Goal: Share content: Share content

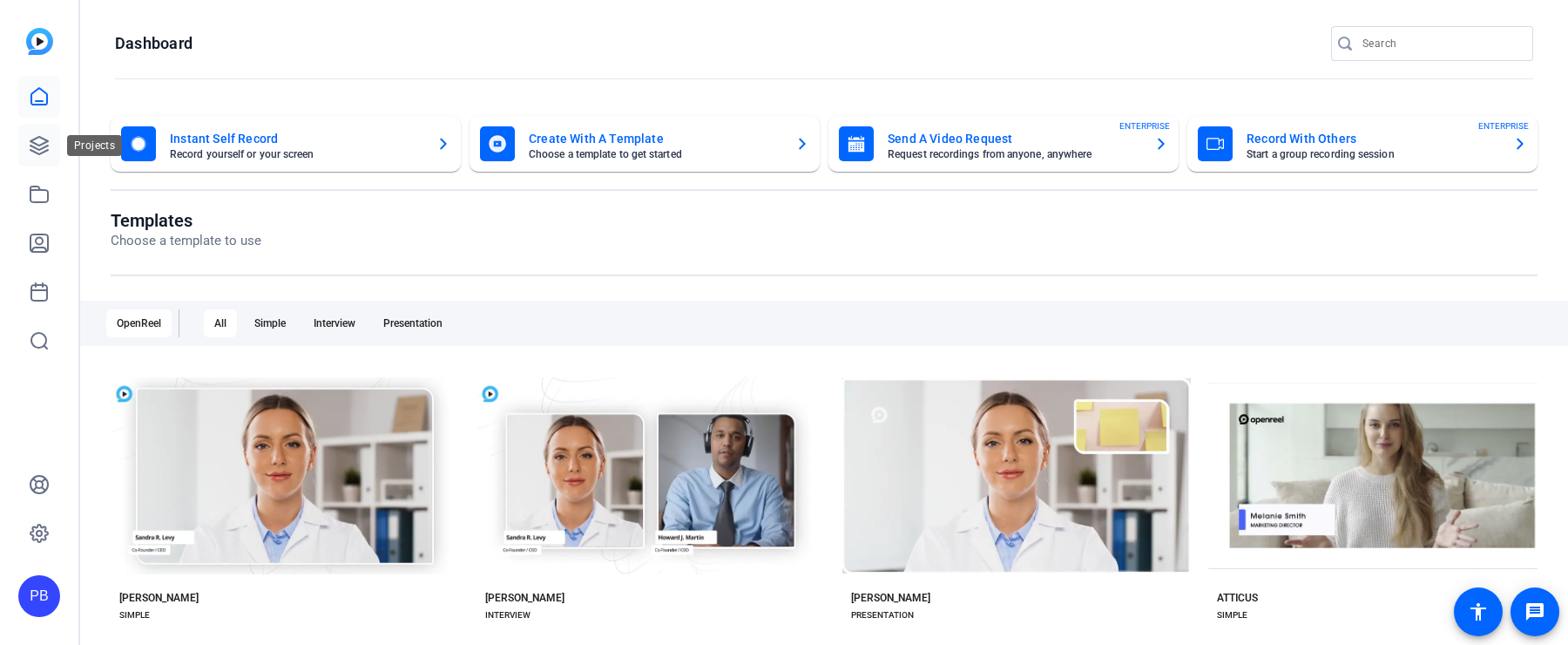
click at [44, 151] on icon at bounding box center [39, 145] width 17 height 17
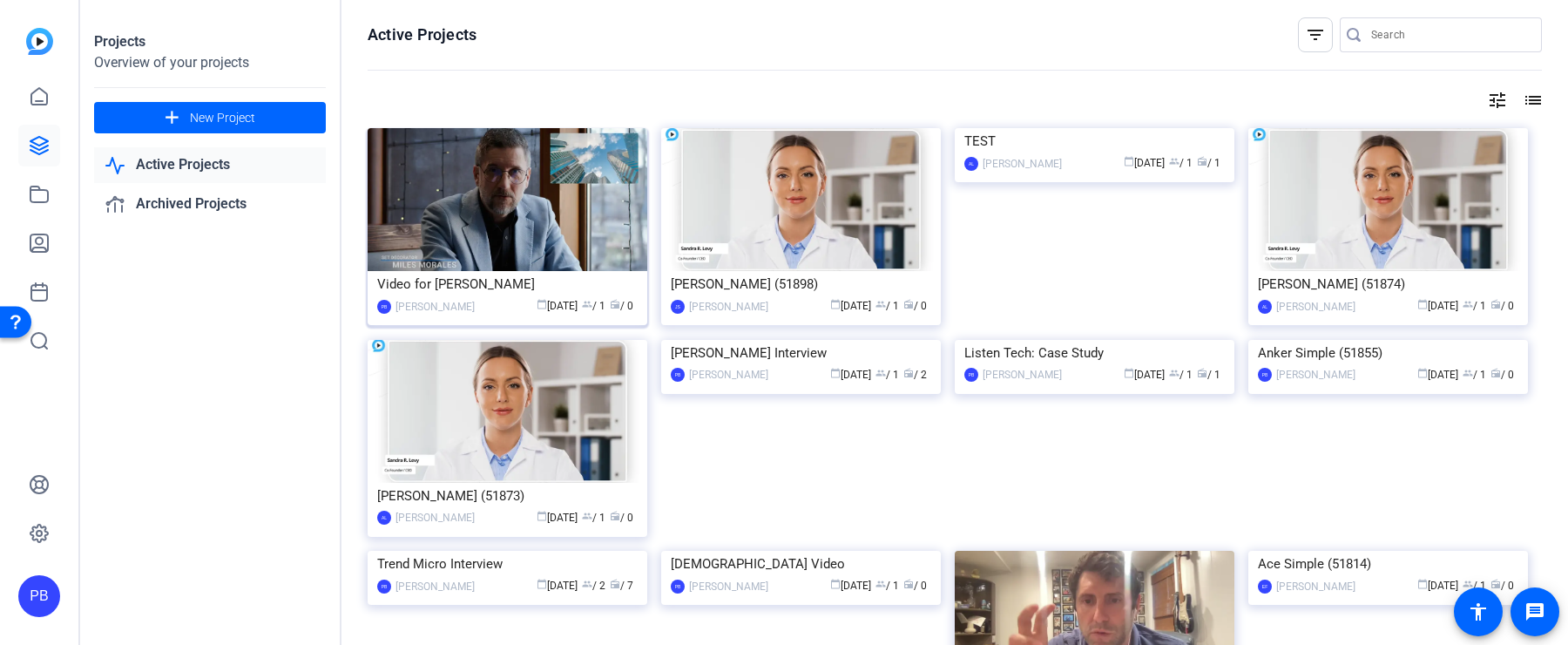
click at [515, 230] on img at bounding box center [507, 199] width 279 height 142
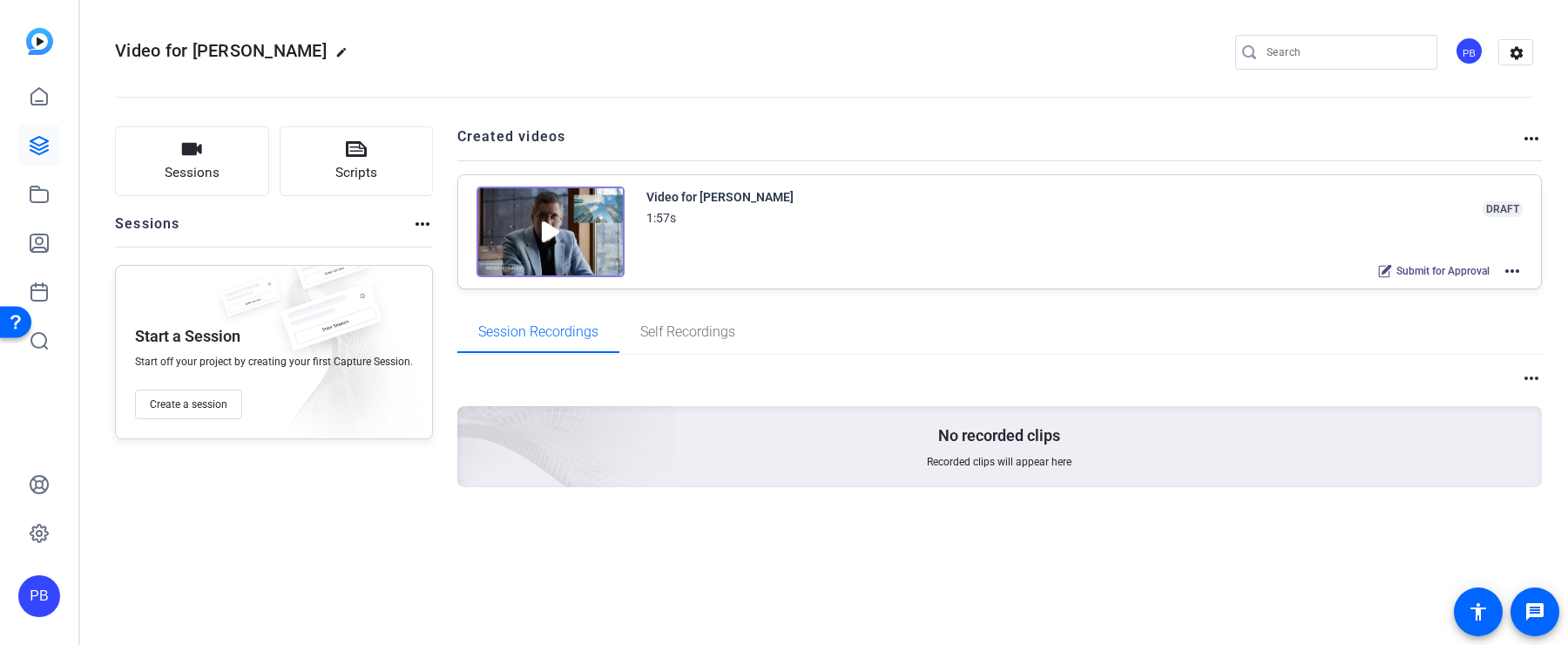
click at [1515, 270] on mat-icon "more_horiz" at bounding box center [1513, 270] width 21 height 21
click at [1487, 293] on span "Edit in Creator" at bounding box center [1449, 290] width 121 height 21
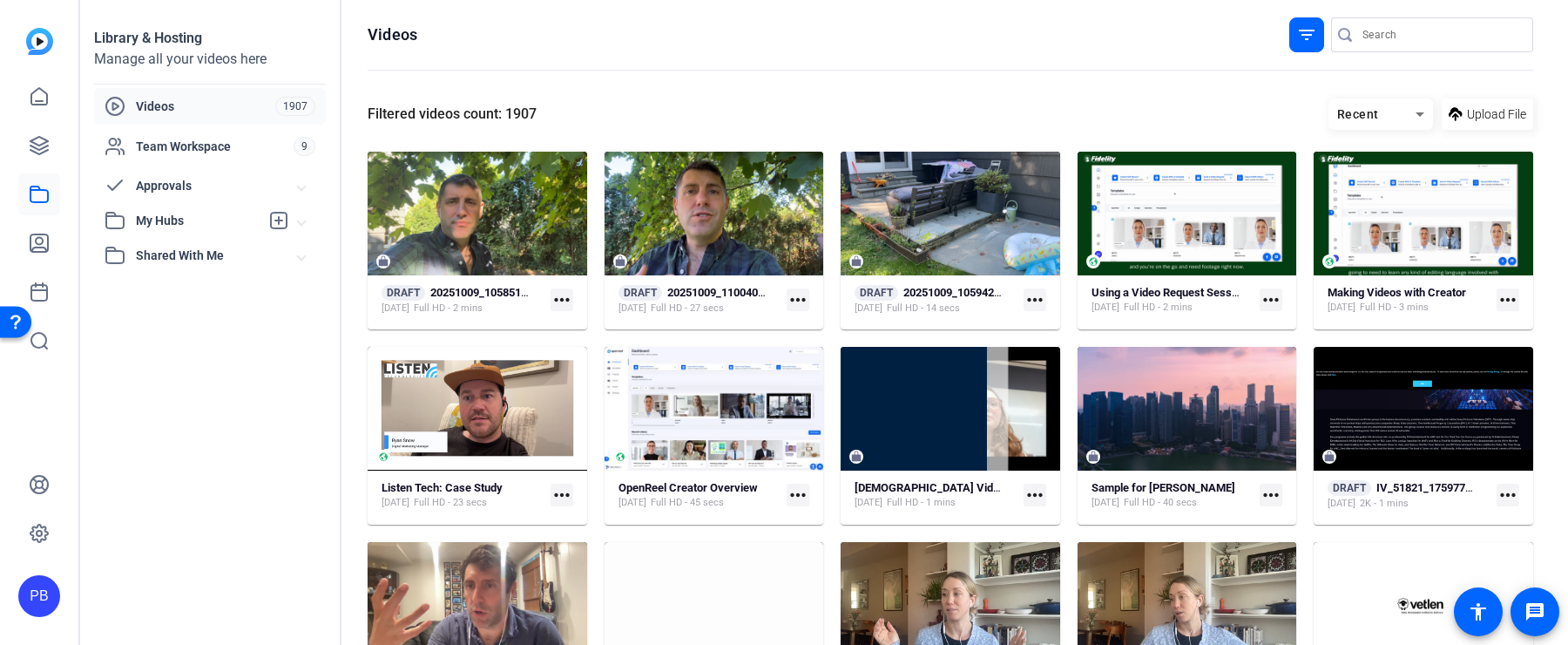
click at [227, 170] on mat-expansion-panel-header "Approvals" at bounding box center [210, 185] width 231 height 34
click at [252, 230] on link "Submitted for Approval 2" at bounding box center [215, 225] width 221 height 34
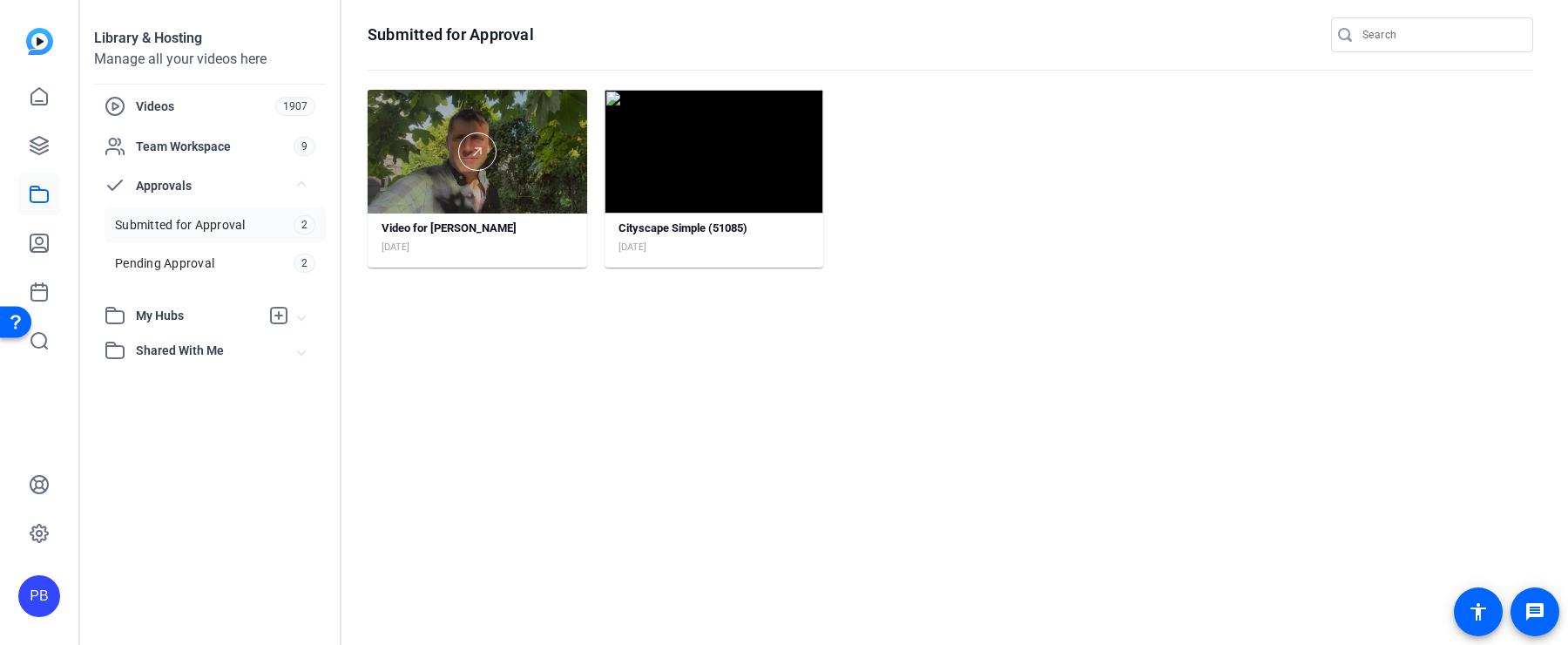
click at [525, 199] on div at bounding box center [477, 151] width 220 height 123
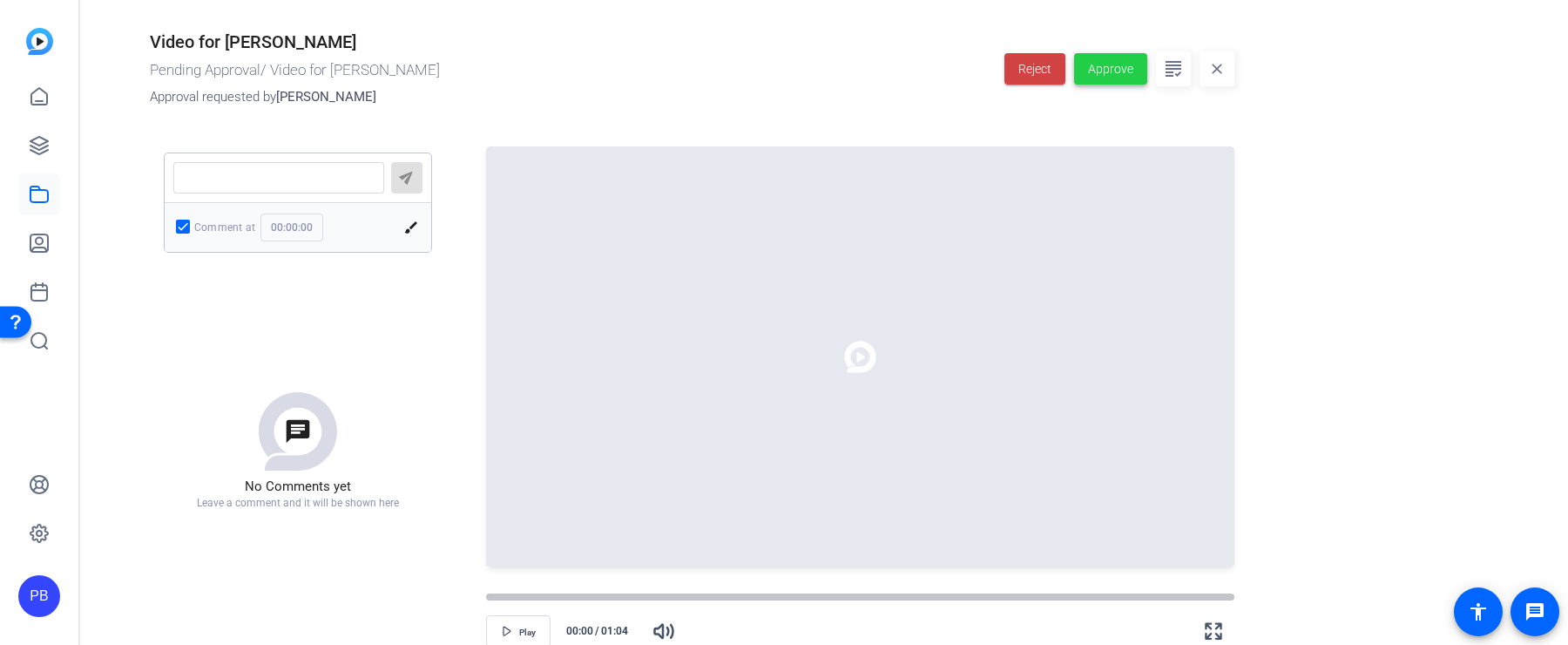
click at [1093, 76] on span "Approve" at bounding box center [1111, 69] width 45 height 18
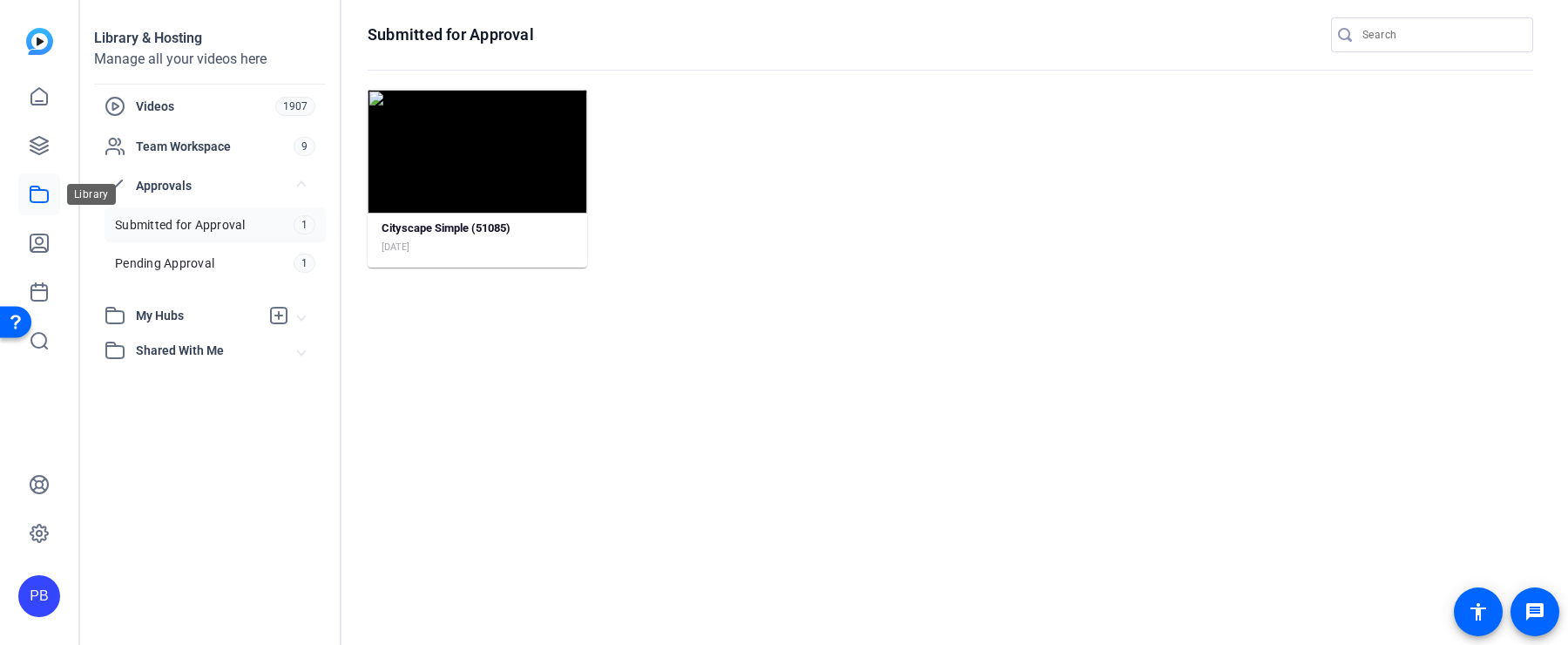
click at [31, 195] on icon at bounding box center [39, 193] width 17 height 15
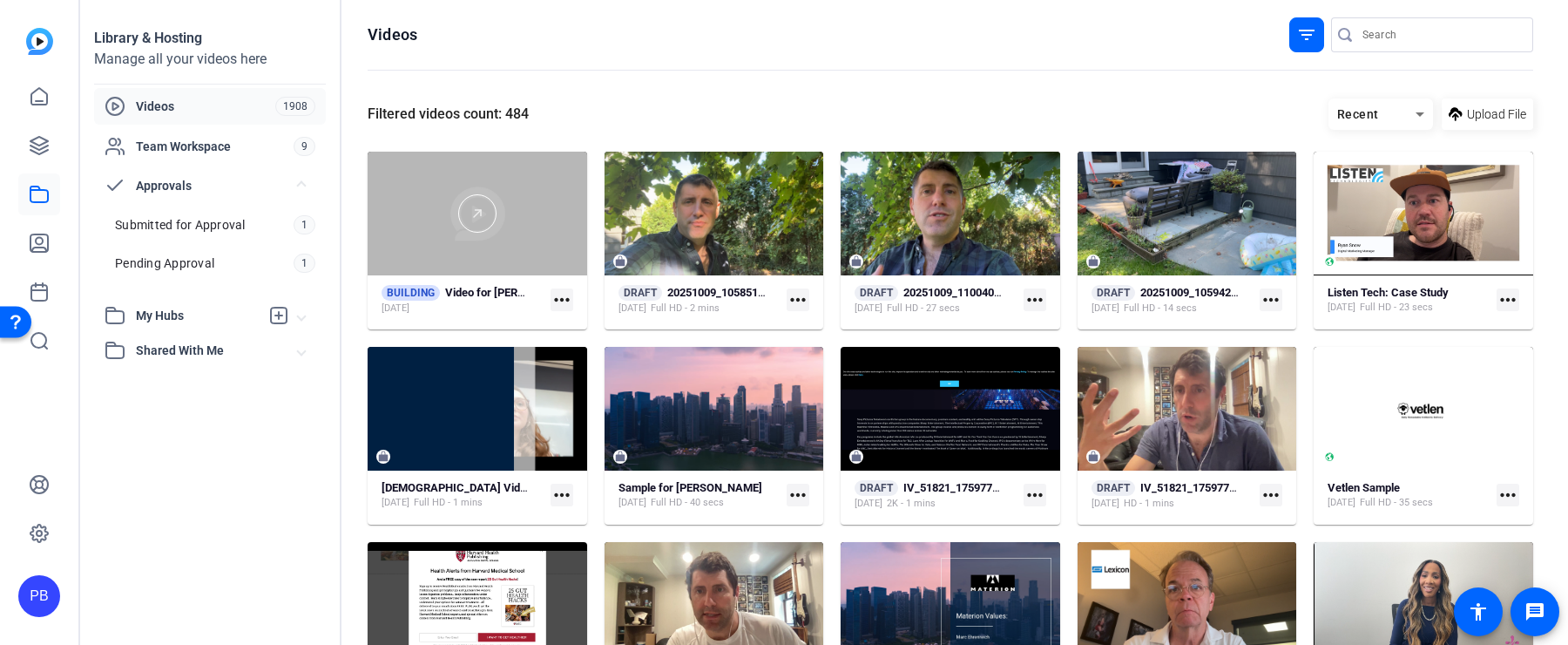
click at [505, 255] on div at bounding box center [477, 213] width 220 height 123
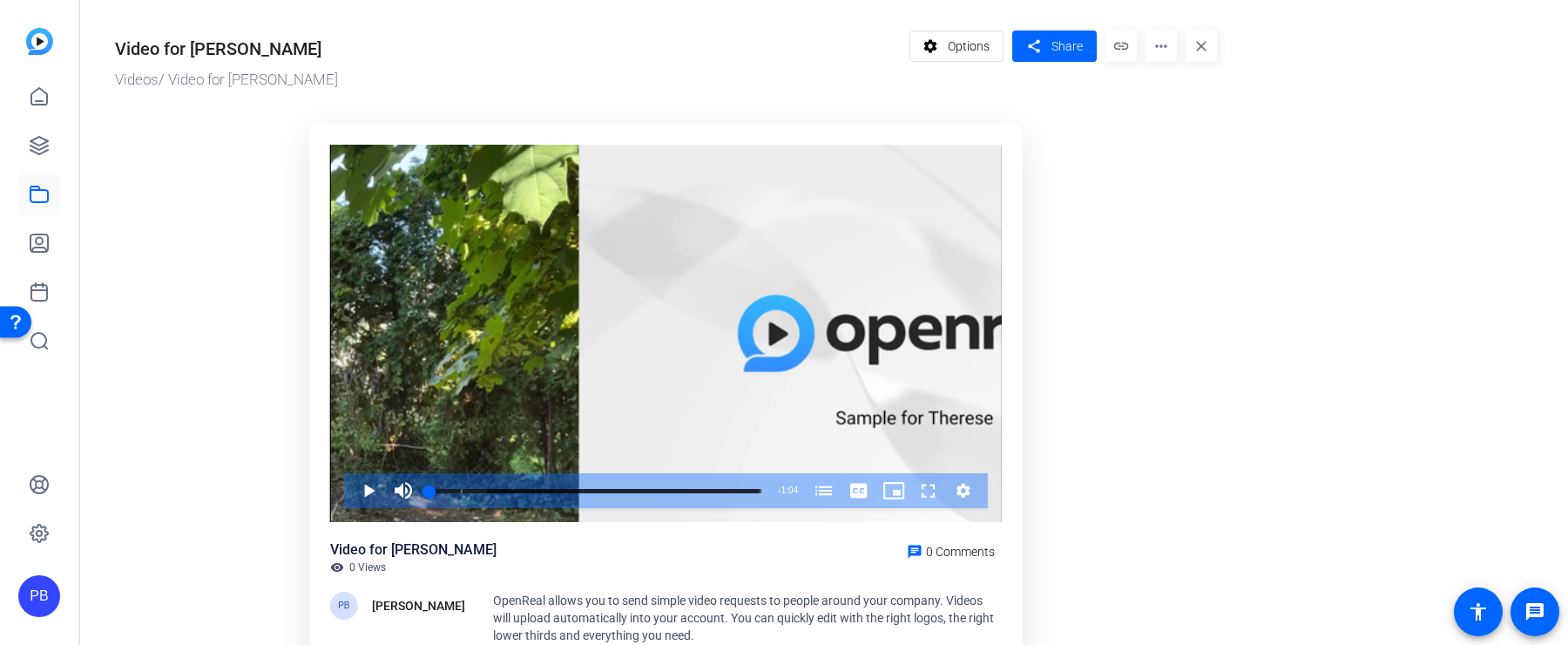
click at [977, 54] on span "Options" at bounding box center [969, 46] width 42 height 33
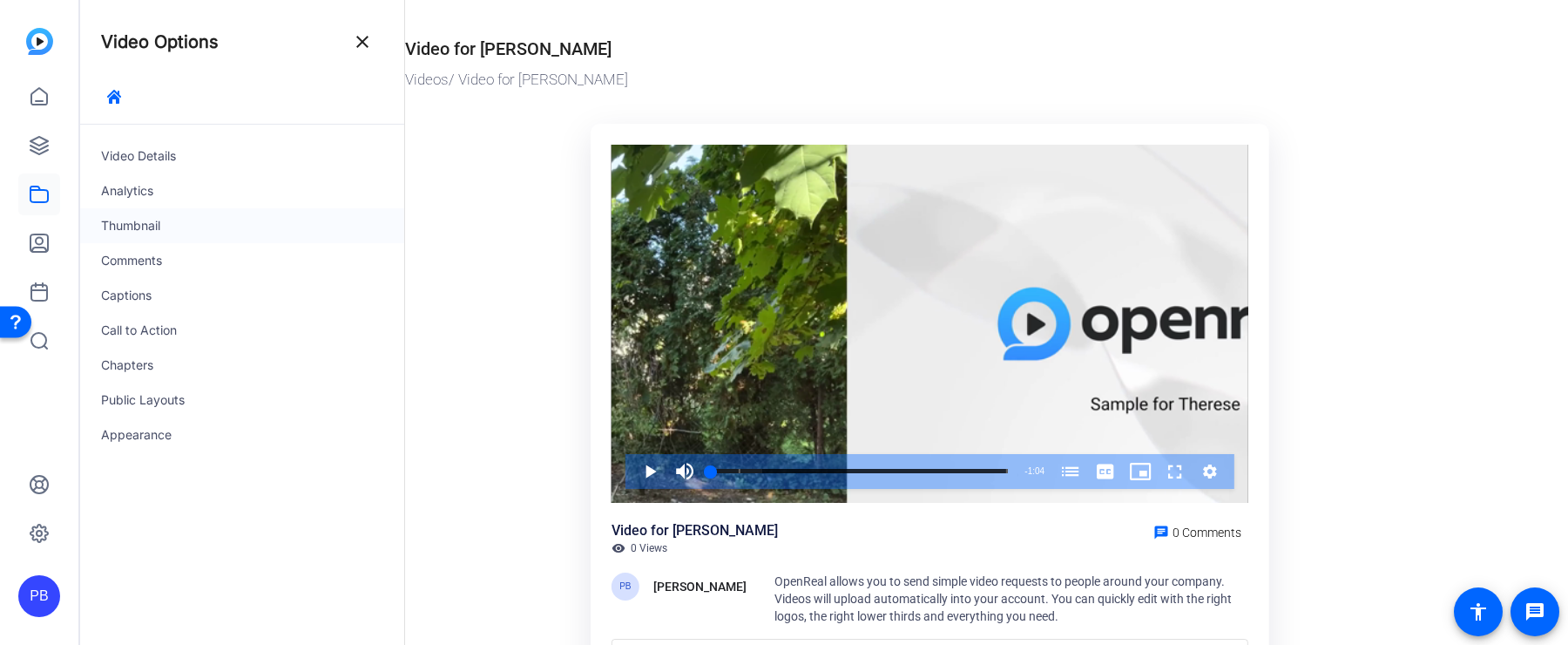
click at [182, 233] on div "Thumbnail" at bounding box center [241, 226] width 324 height 34
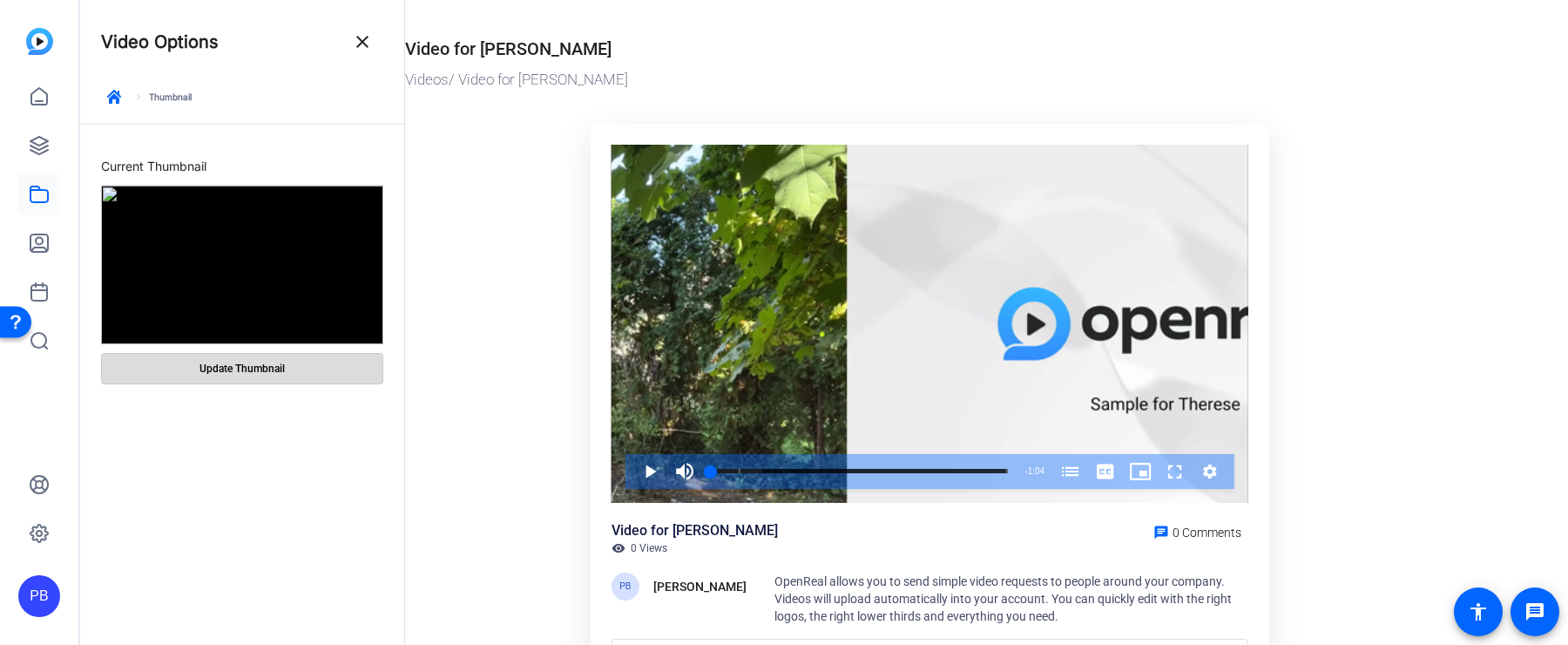
click at [248, 370] on span "Update Thumbnail" at bounding box center [242, 368] width 85 height 14
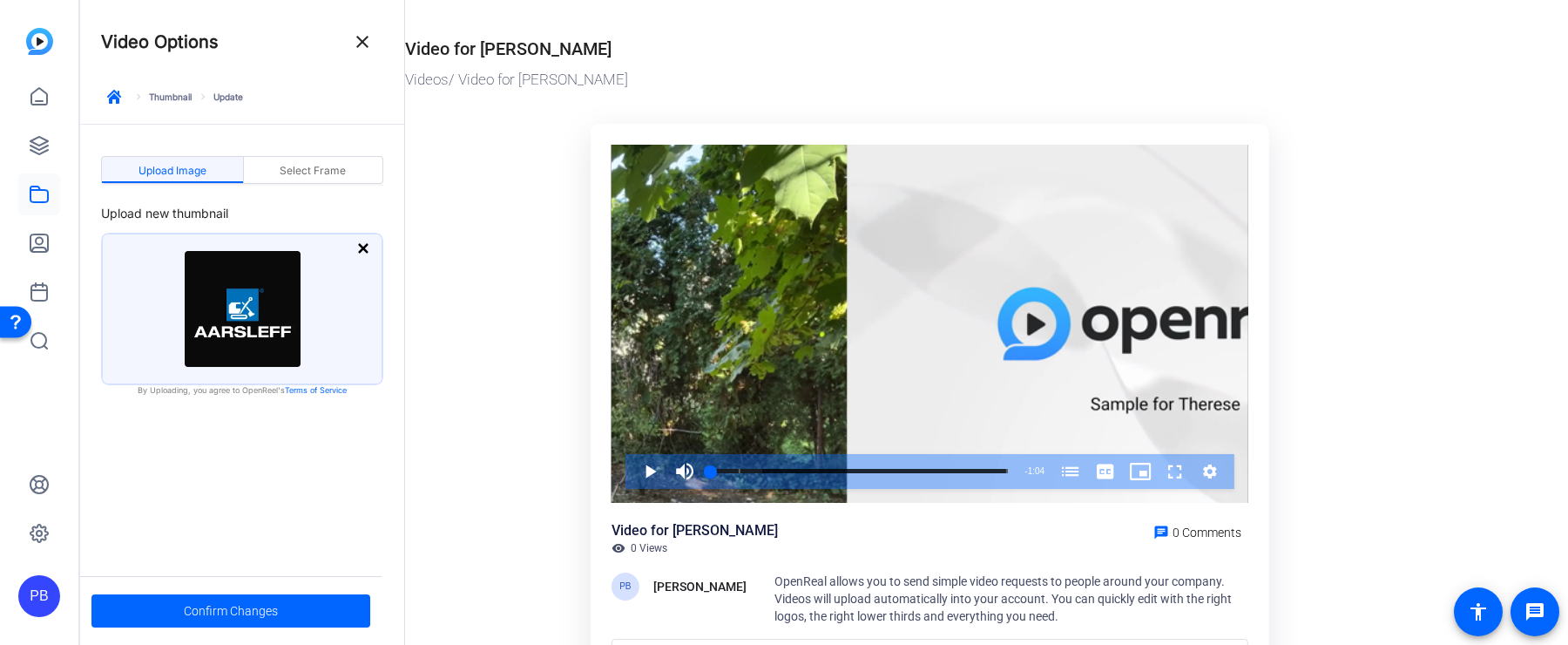
click at [246, 609] on span "Confirm Changes" at bounding box center [231, 611] width 94 height 33
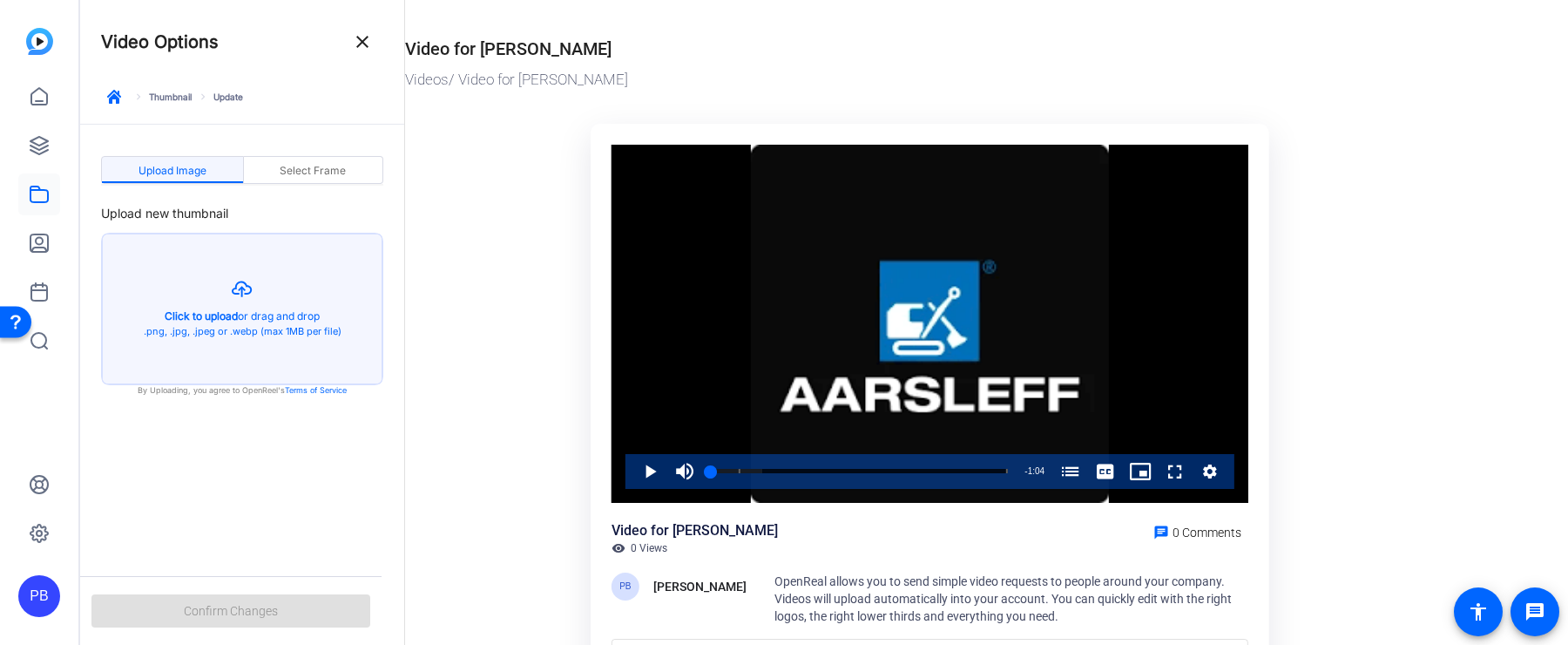
click at [365, 43] on mat-icon "close" at bounding box center [362, 42] width 21 height 21
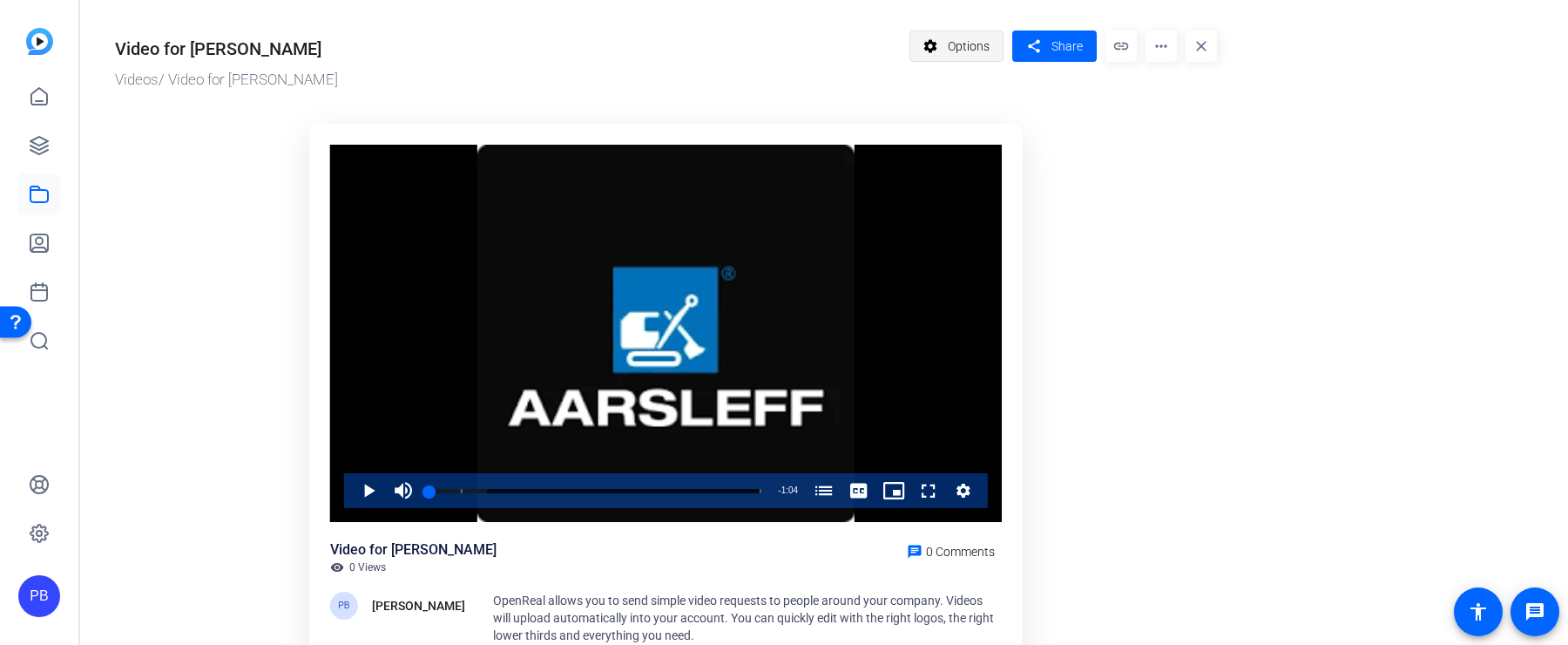
click at [942, 53] on mat-icon "settings" at bounding box center [931, 46] width 22 height 33
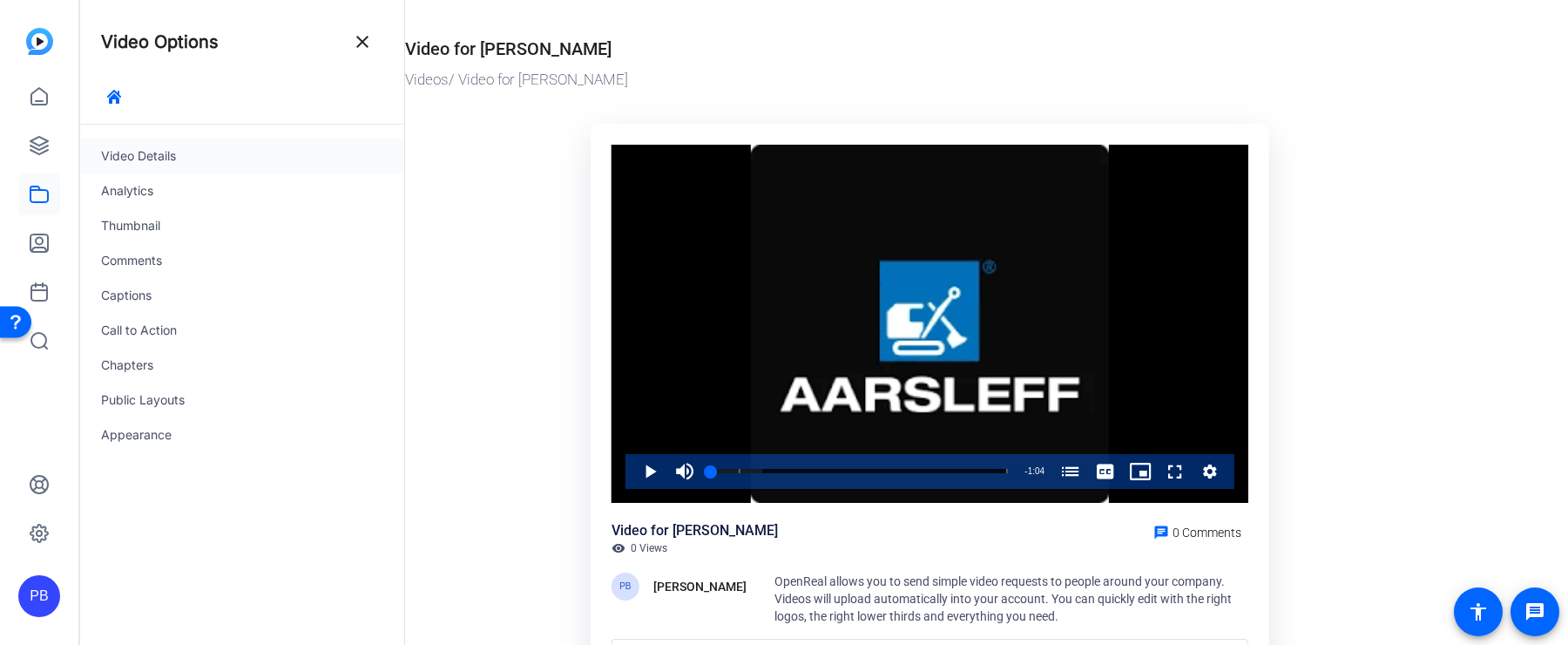
click at [202, 157] on div "Video Details" at bounding box center [241, 156] width 324 height 34
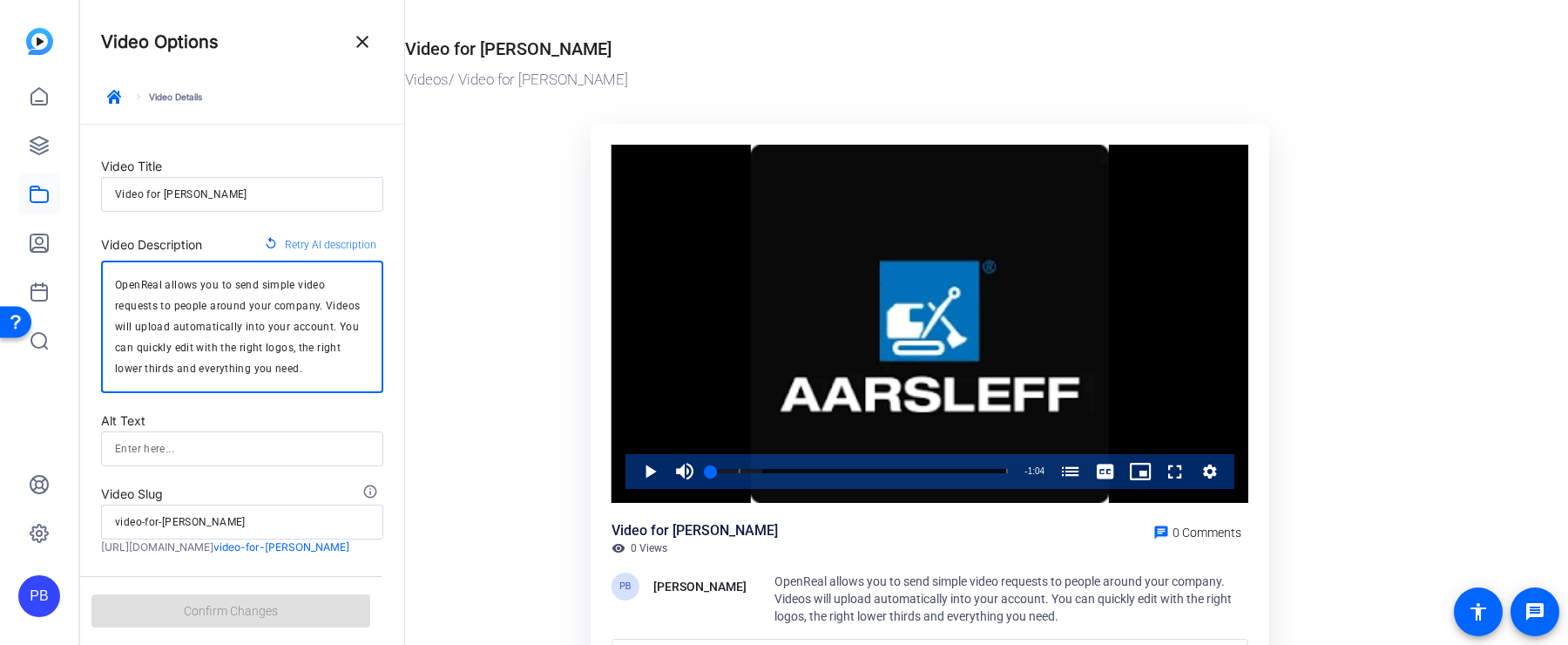
click at [249, 375] on textarea "OpenReal allows you to send simple video requests to people around your company…" at bounding box center [242, 326] width 254 height 104
click at [162, 287] on textarea "OpenReal allows you to send simple video requests to people around your company…" at bounding box center [242, 326] width 254 height 104
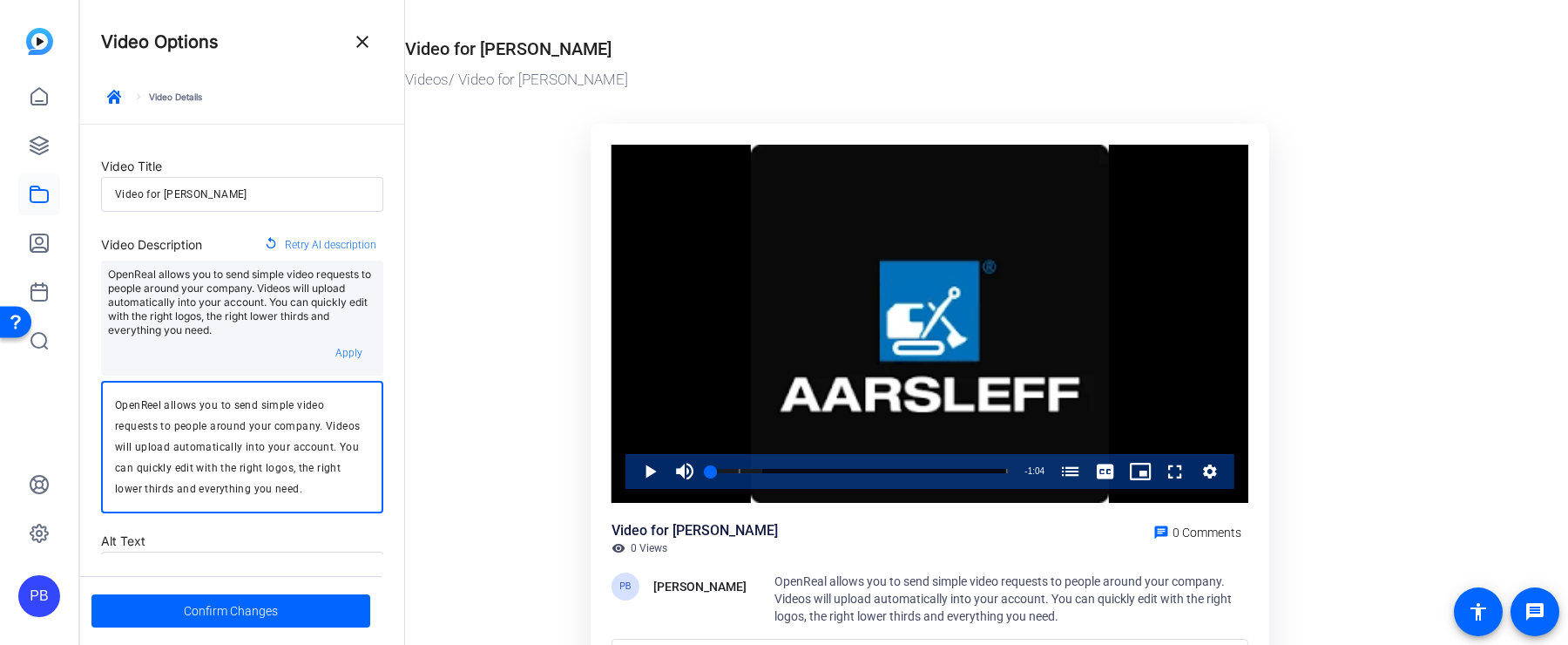
drag, startPoint x: 254, startPoint y: 495, endPoint x: 276, endPoint y: 433, distance: 65.8
click at [276, 433] on textarea "OpenReel allows you to send simple video requests to people around your company…" at bounding box center [242, 446] width 254 height 104
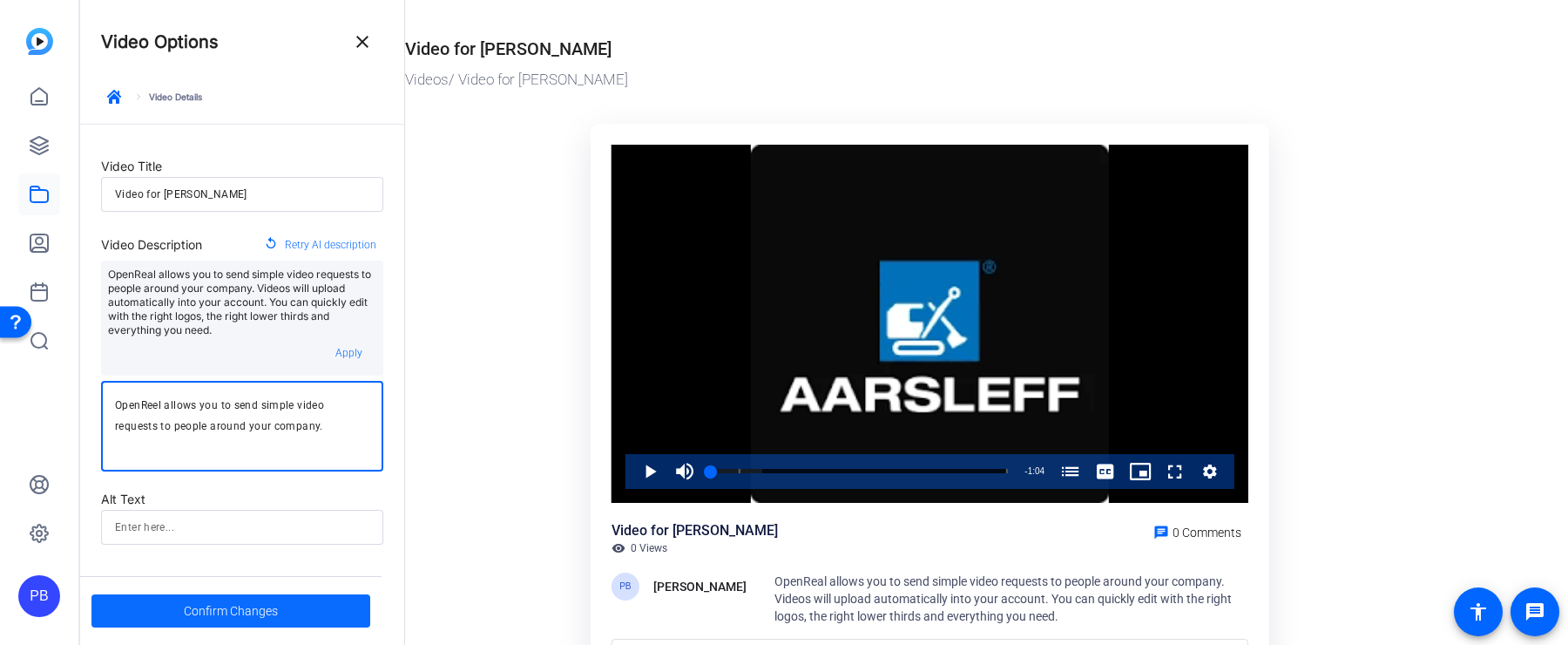
type textarea "OpenReel allows you to send simple video requests to people around your company."
click at [201, 625] on span "Confirm Changes" at bounding box center [231, 611] width 94 height 33
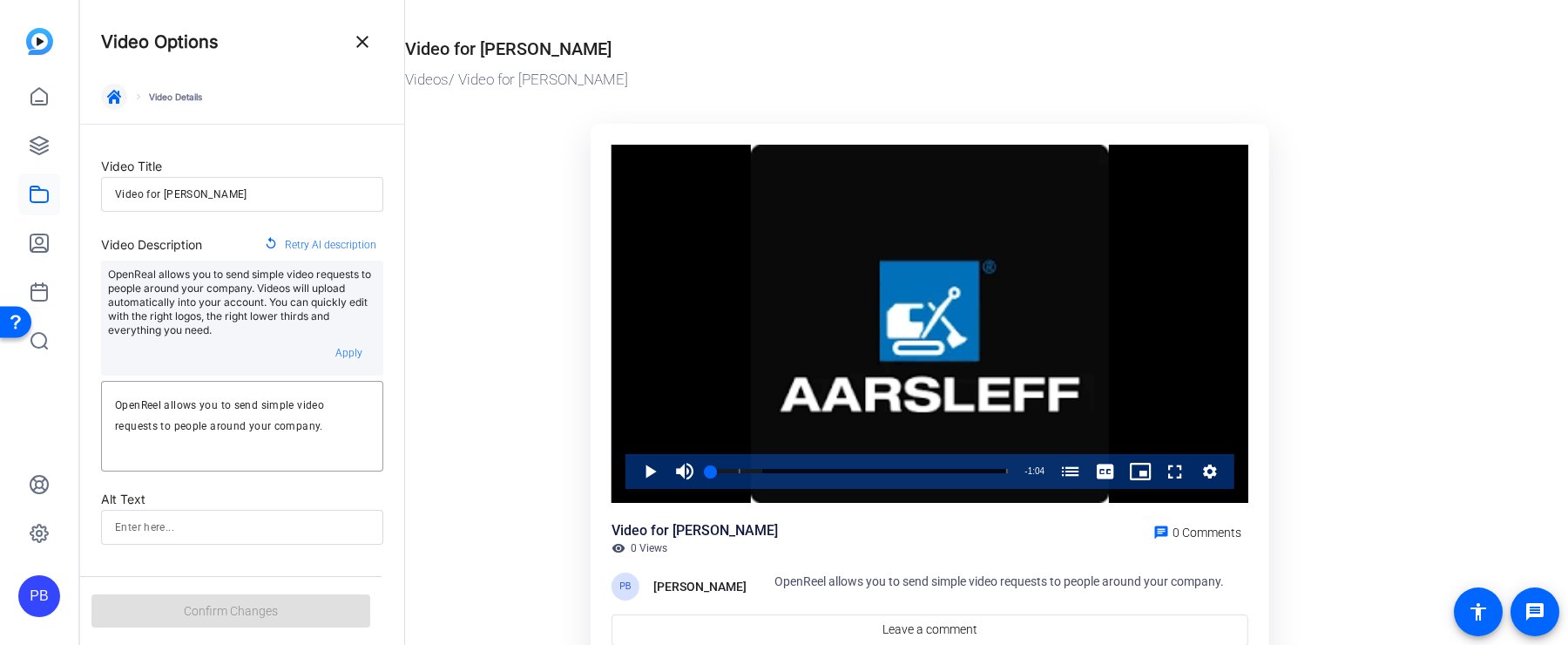
click at [113, 101] on icon "button" at bounding box center [113, 96] width 14 height 14
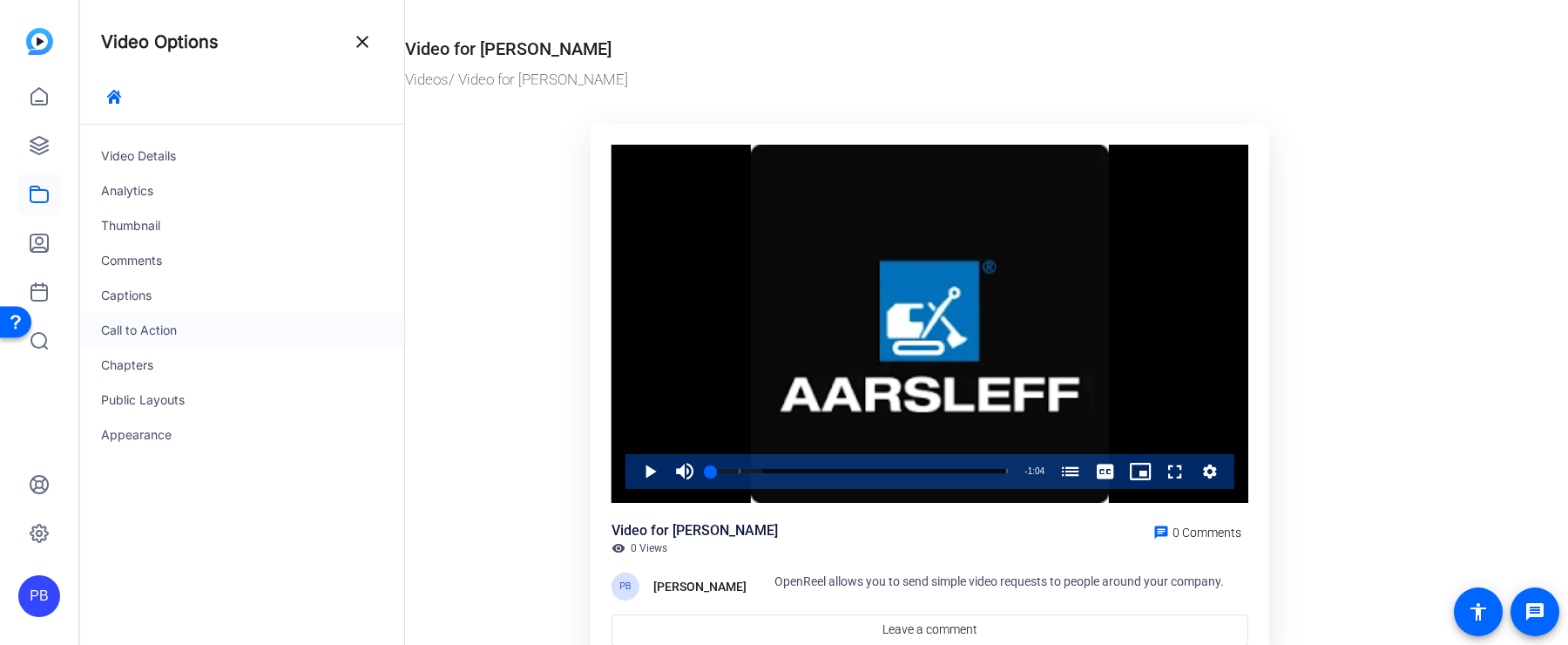
click at [190, 327] on div "Call to Action" at bounding box center [241, 330] width 324 height 34
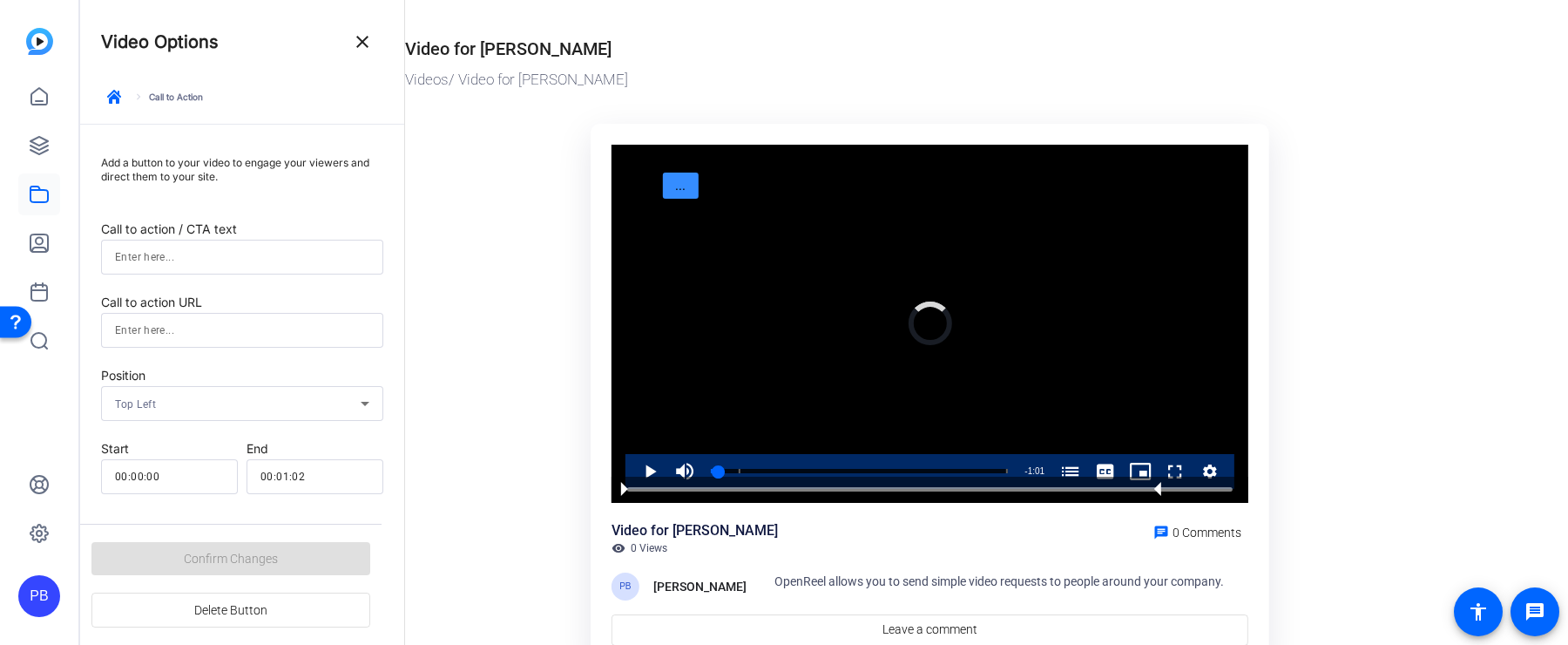
type input "00:01:03"
drag, startPoint x: 631, startPoint y: 493, endPoint x: 1229, endPoint y: 484, distance: 598.1
click at [1229, 480] on div "Video Player" at bounding box center [930, 489] width 637 height 26
click at [1230, 487] on div "Video Player" at bounding box center [1230, 487] width 0 height 0
drag, startPoint x: 622, startPoint y: 491, endPoint x: 1189, endPoint y: 494, distance: 567.0
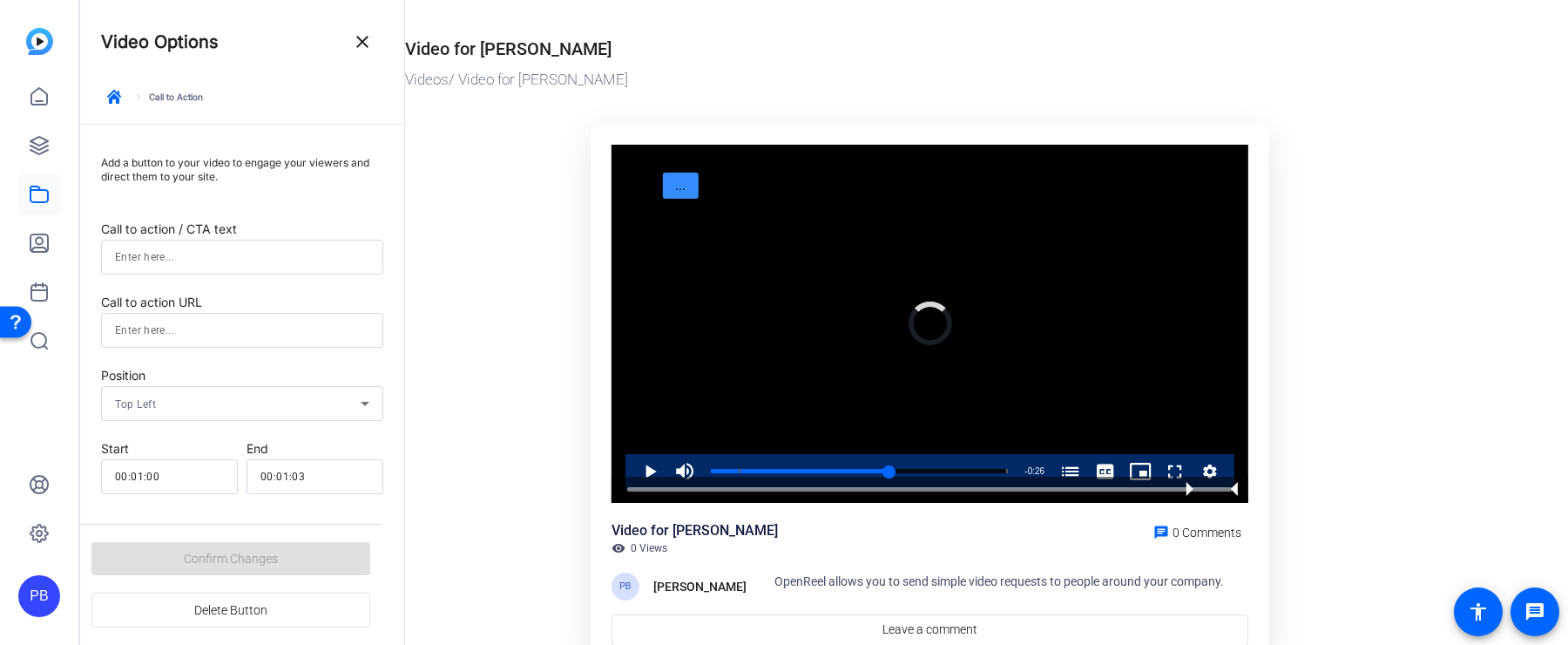
click at [1194, 487] on div "Video Player" at bounding box center [1194, 487] width 0 height 0
drag, startPoint x: 1190, startPoint y: 491, endPoint x: 1179, endPoint y: 491, distance: 11.0
click at [1184, 487] on div "Video Player" at bounding box center [1184, 487] width 0 height 0
type input "00:00:58"
click at [1178, 487] on div "Video Player" at bounding box center [1178, 487] width 0 height 0
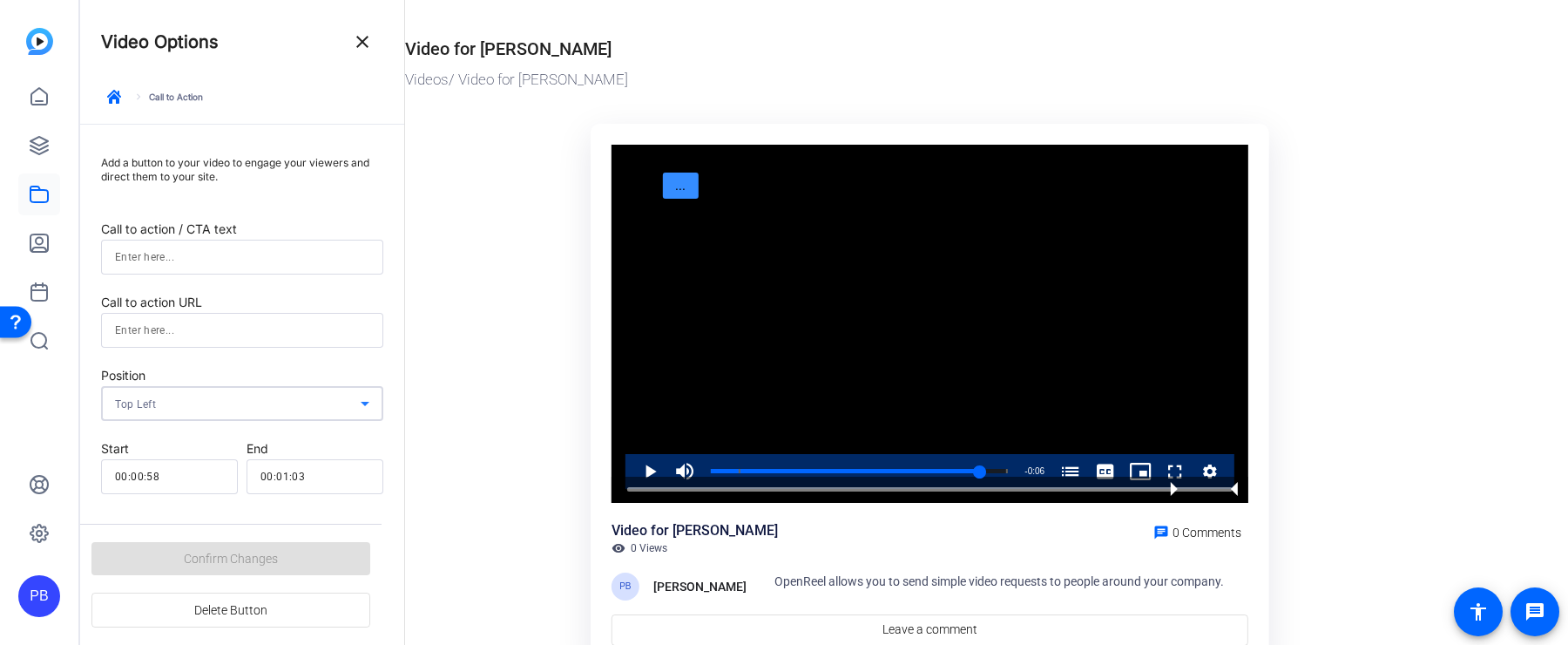
click at [206, 401] on div "Top Left" at bounding box center [238, 404] width 246 height 22
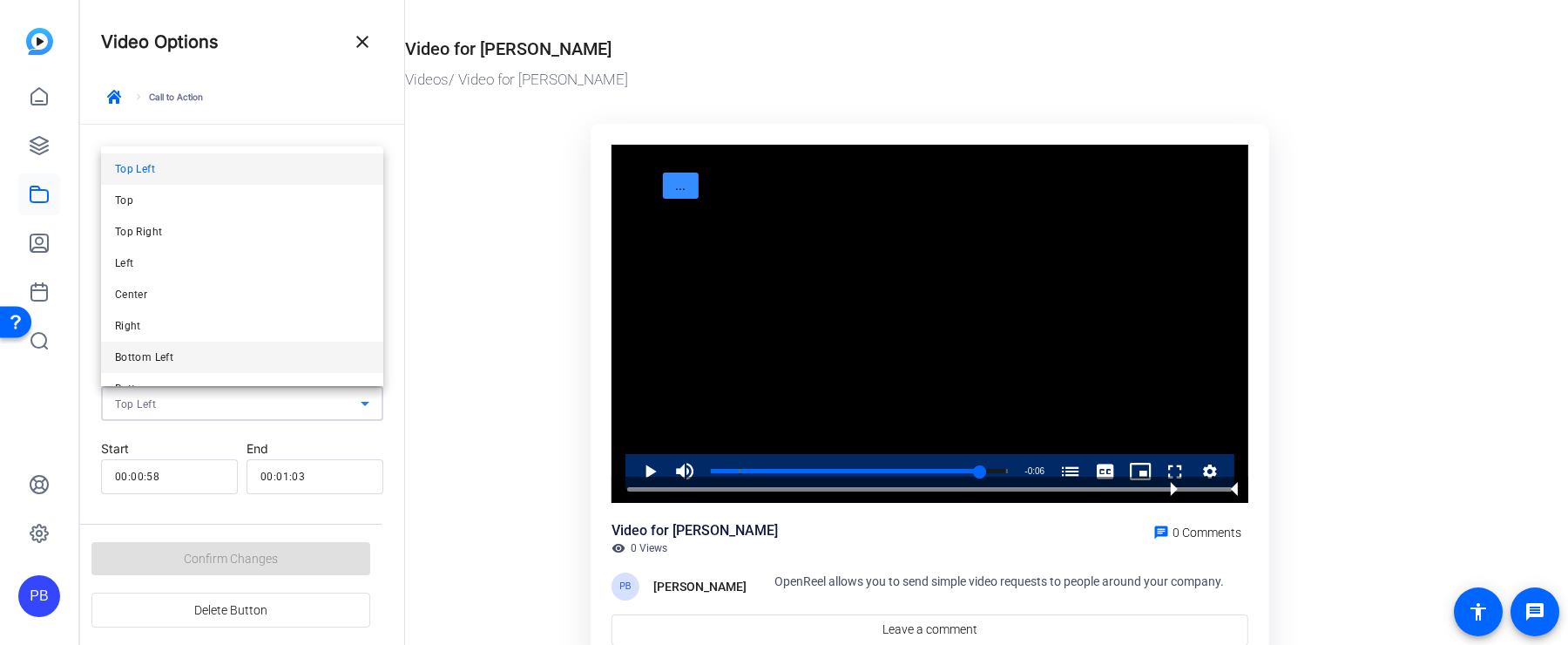
scroll to position [56, 0]
click at [207, 330] on mat-option "Bottom" at bounding box center [241, 332] width 282 height 32
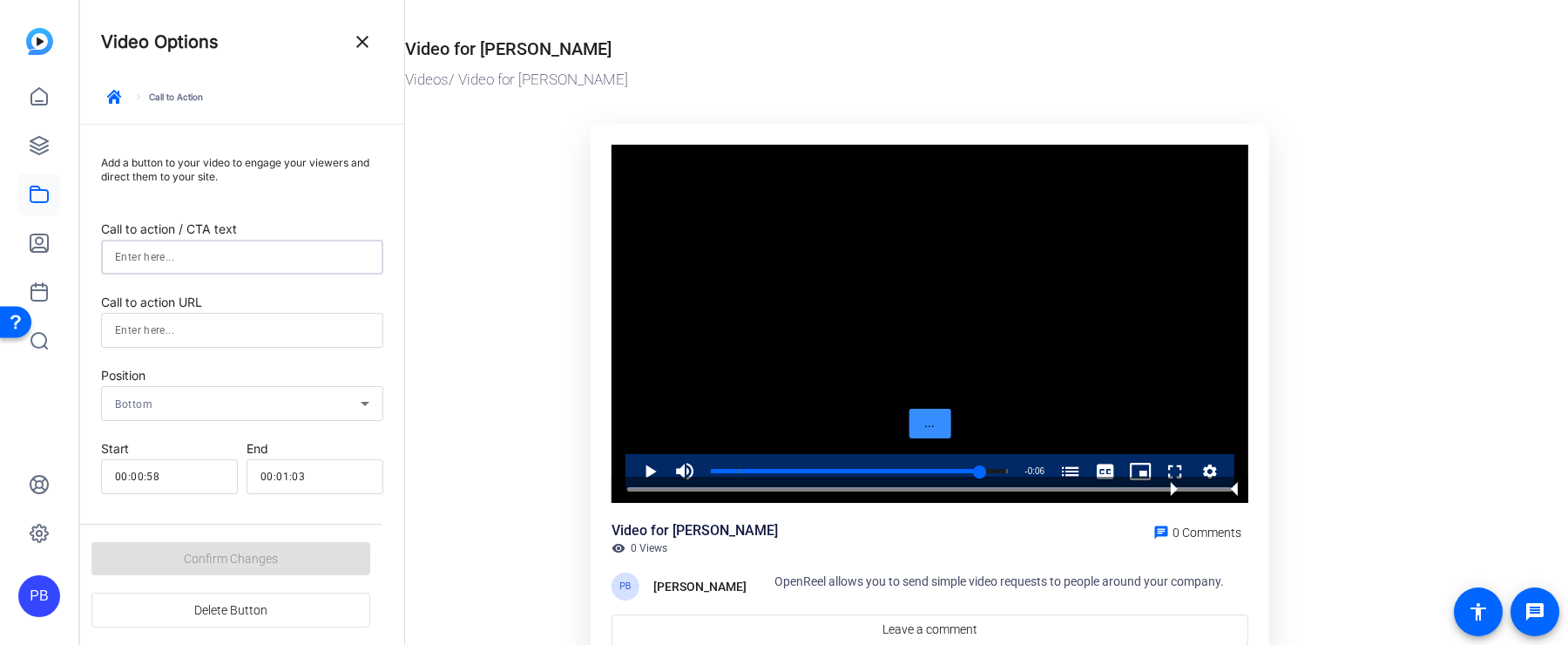
click at [194, 252] on input at bounding box center [242, 257] width 254 height 21
type input "Book Time Here"
click at [177, 318] on div at bounding box center [242, 330] width 254 height 34
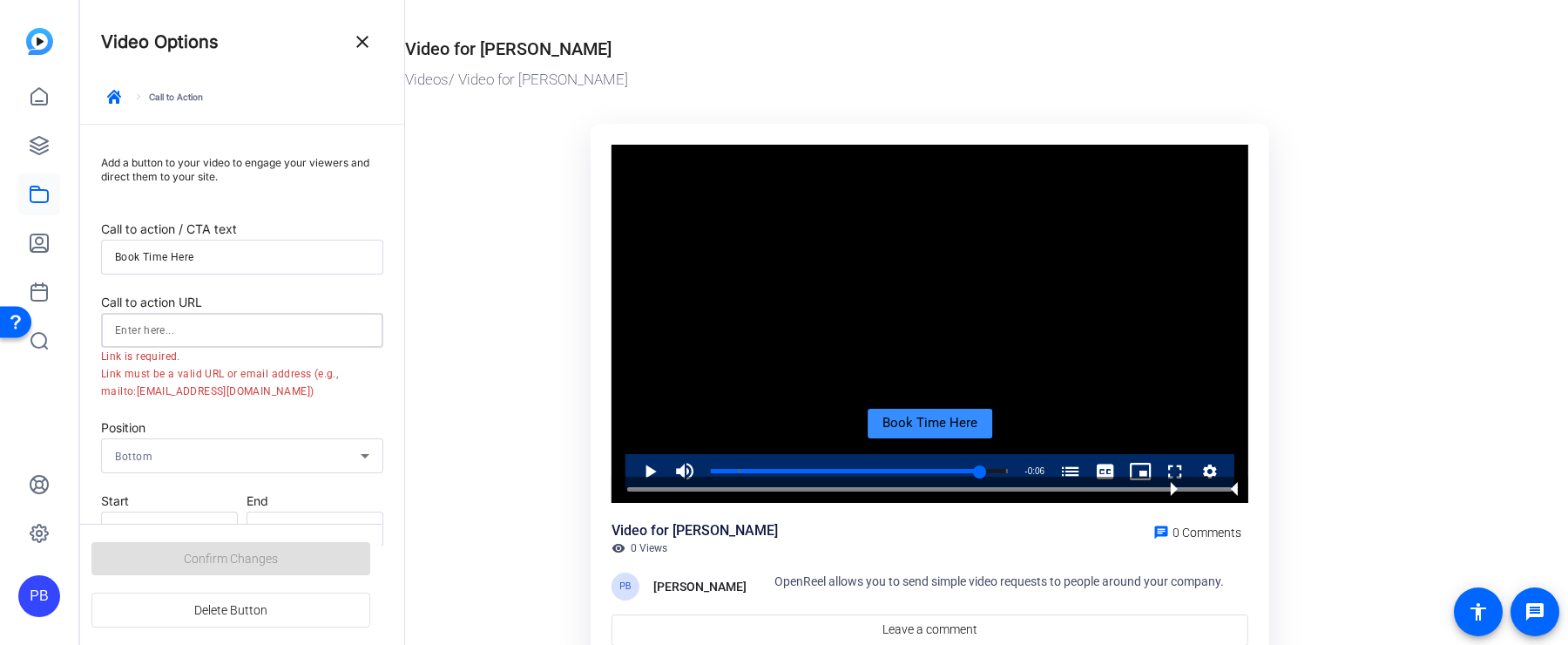
paste input "https://calendly.com/pbradt/30min"
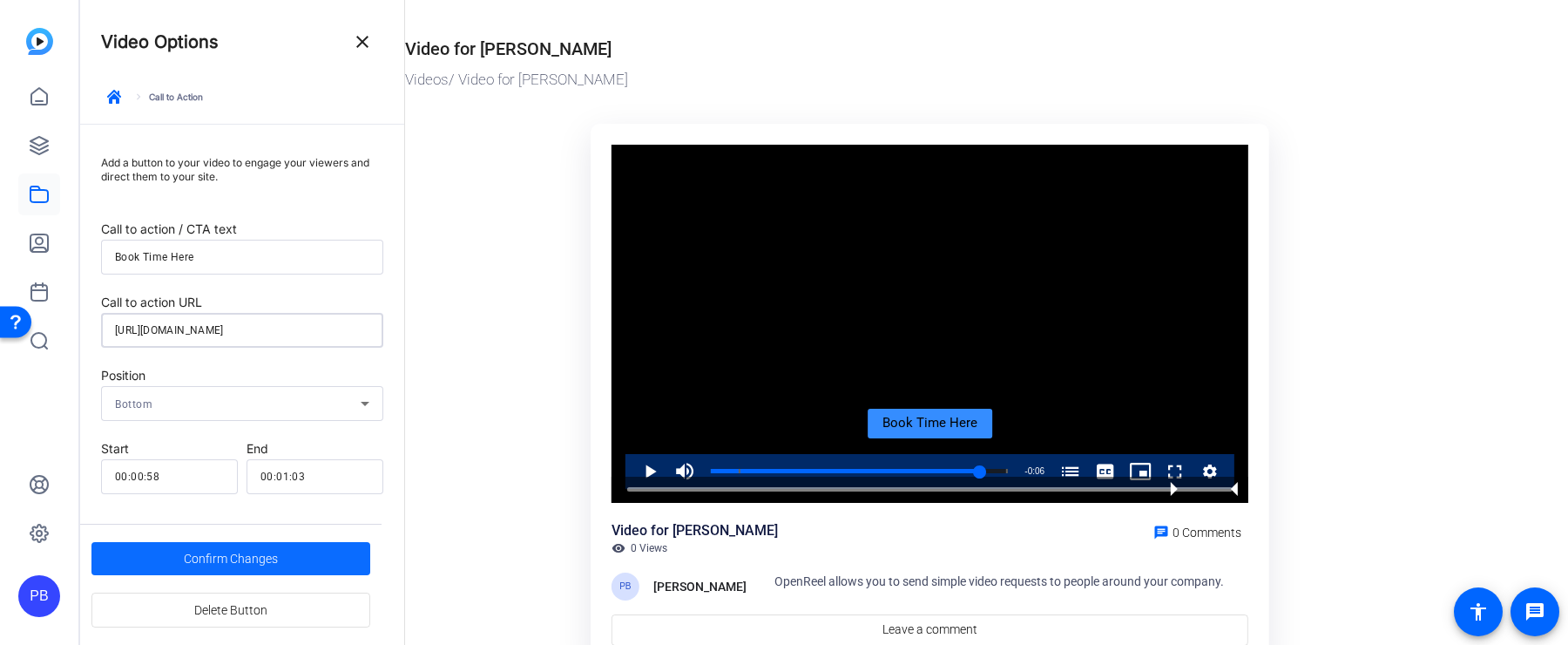
type input "https://calendly.com/pbradt/30min"
click at [257, 570] on span "Confirm Changes" at bounding box center [231, 558] width 94 height 33
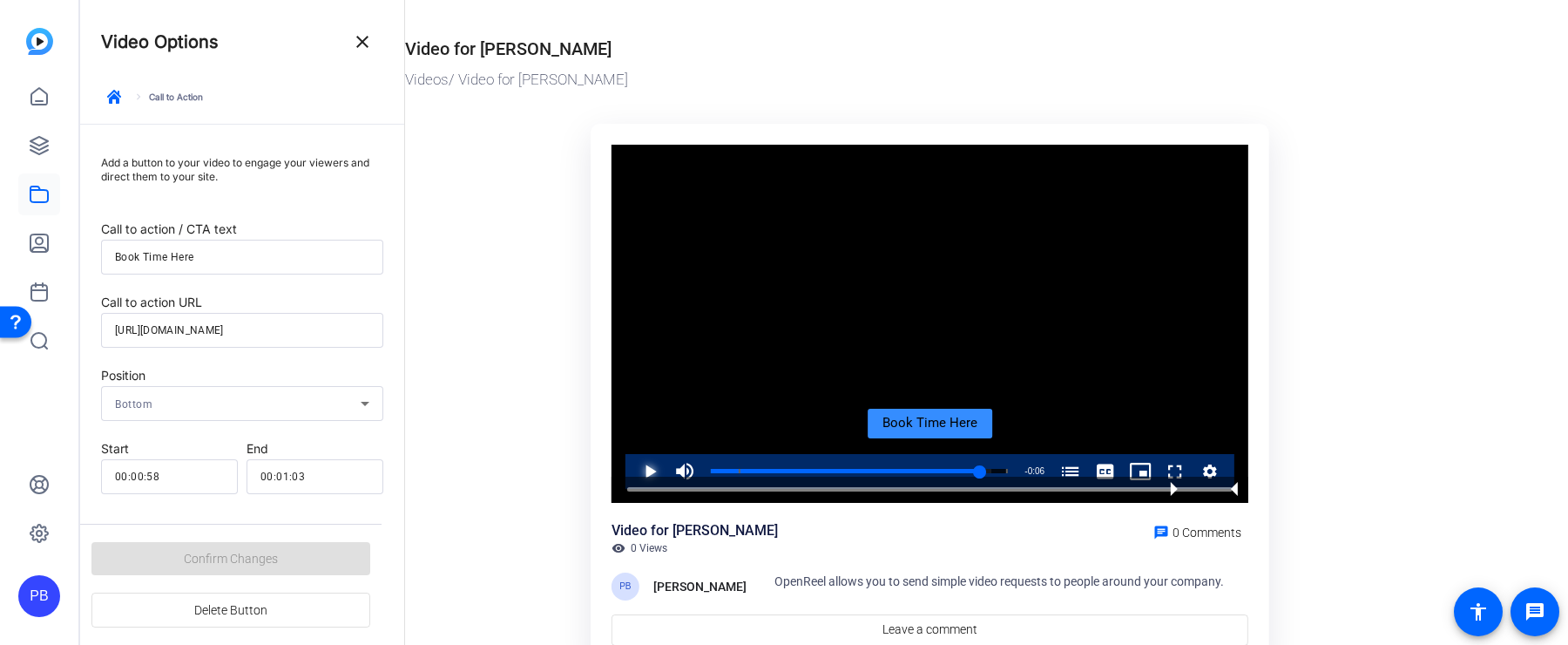
click at [632, 464] on span "Video Player" at bounding box center [632, 471] width 0 height 34
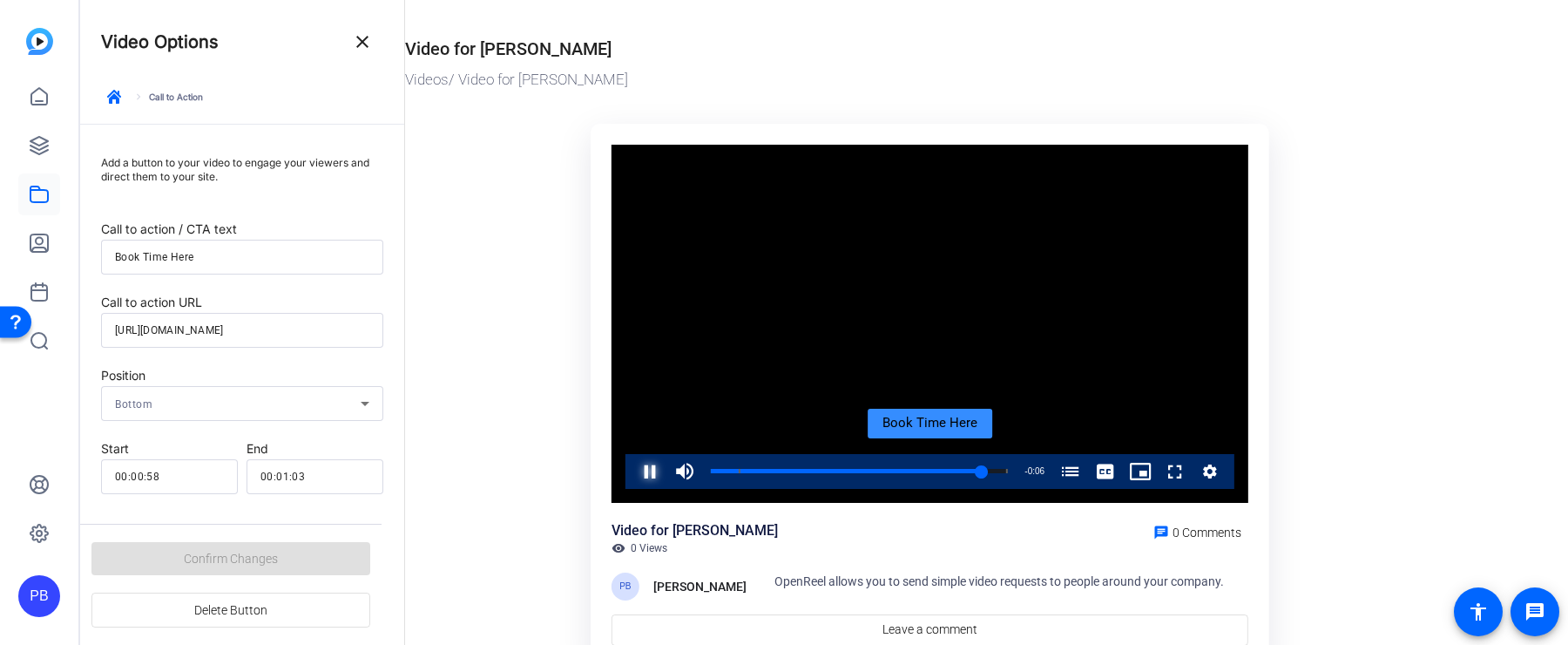
click at [632, 463] on span "Video Player" at bounding box center [632, 471] width 0 height 34
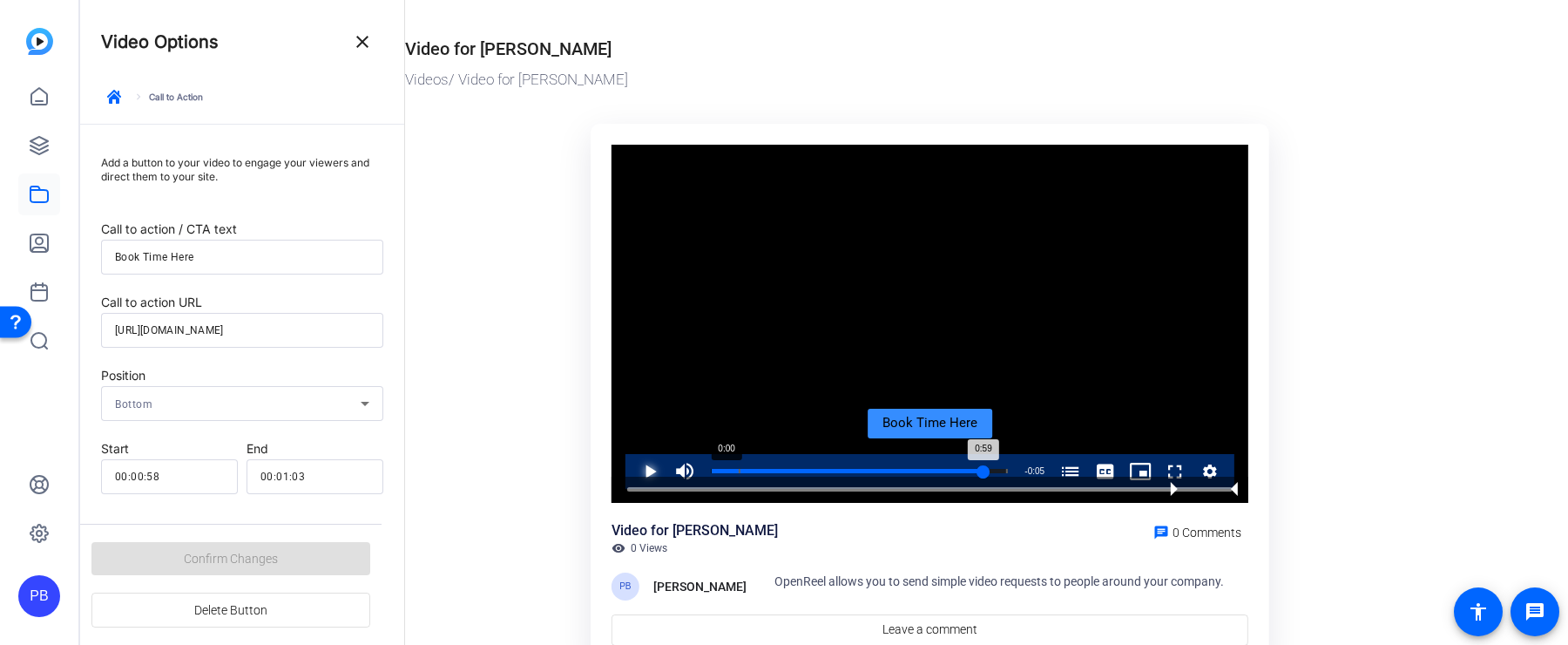
click at [759, 461] on div "Loaded : 100.00% 0:00 0:59 OpenReal (00:06)" at bounding box center [859, 471] width 315 height 34
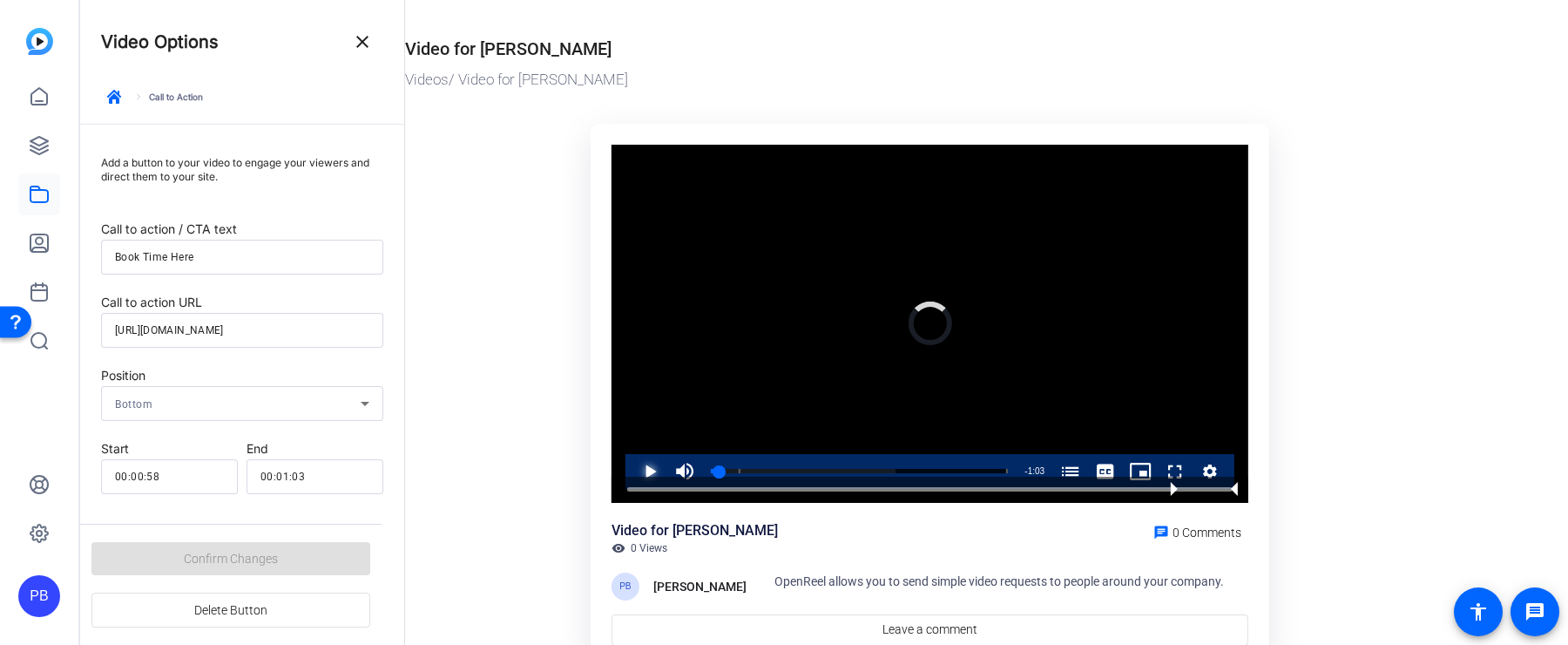
drag, startPoint x: 720, startPoint y: 469, endPoint x: 662, endPoint y: 469, distance: 58.0
click at [665, 469] on div "Play Mute 96% Current Time 0:01 / Duration 1:04 Loaded : 62.24% 0:02 0:01 OpenR…" at bounding box center [929, 471] width 609 height 34
click at [632, 467] on span "Video Player" at bounding box center [632, 471] width 0 height 34
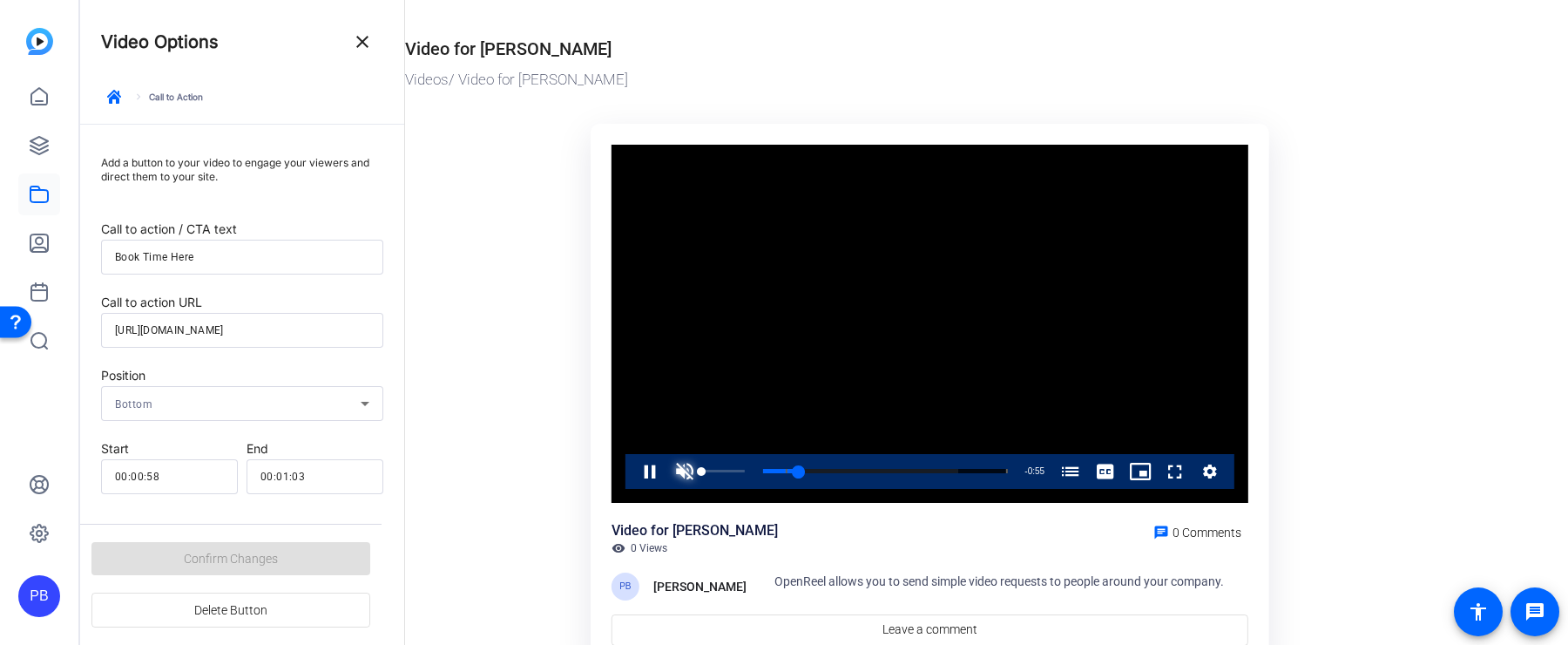
click at [691, 466] on span "Video Player" at bounding box center [685, 471] width 34 height 34
drag, startPoint x: 761, startPoint y: 469, endPoint x: 696, endPoint y: 474, distance: 65.2
click at [696, 473] on div "Play Mute 100% Current Time 0:05 / Duration 1:04 Loaded : 94.65% 0:06 0:07 Open…" at bounding box center [929, 471] width 609 height 34
click at [684, 472] on span "Video Player" at bounding box center [685, 471] width 34 height 34
click at [370, 48] on mat-icon "close" at bounding box center [362, 42] width 21 height 21
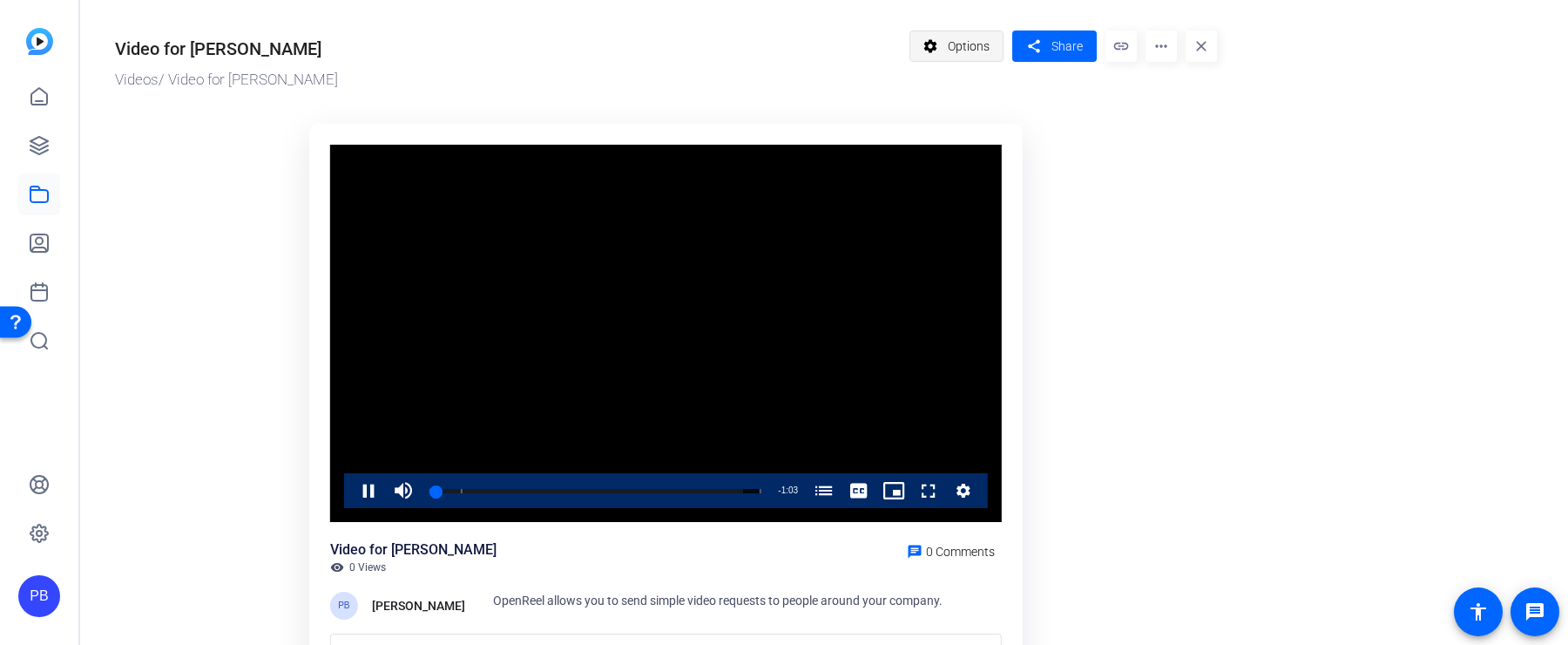
click at [974, 42] on span "Options" at bounding box center [969, 46] width 42 height 33
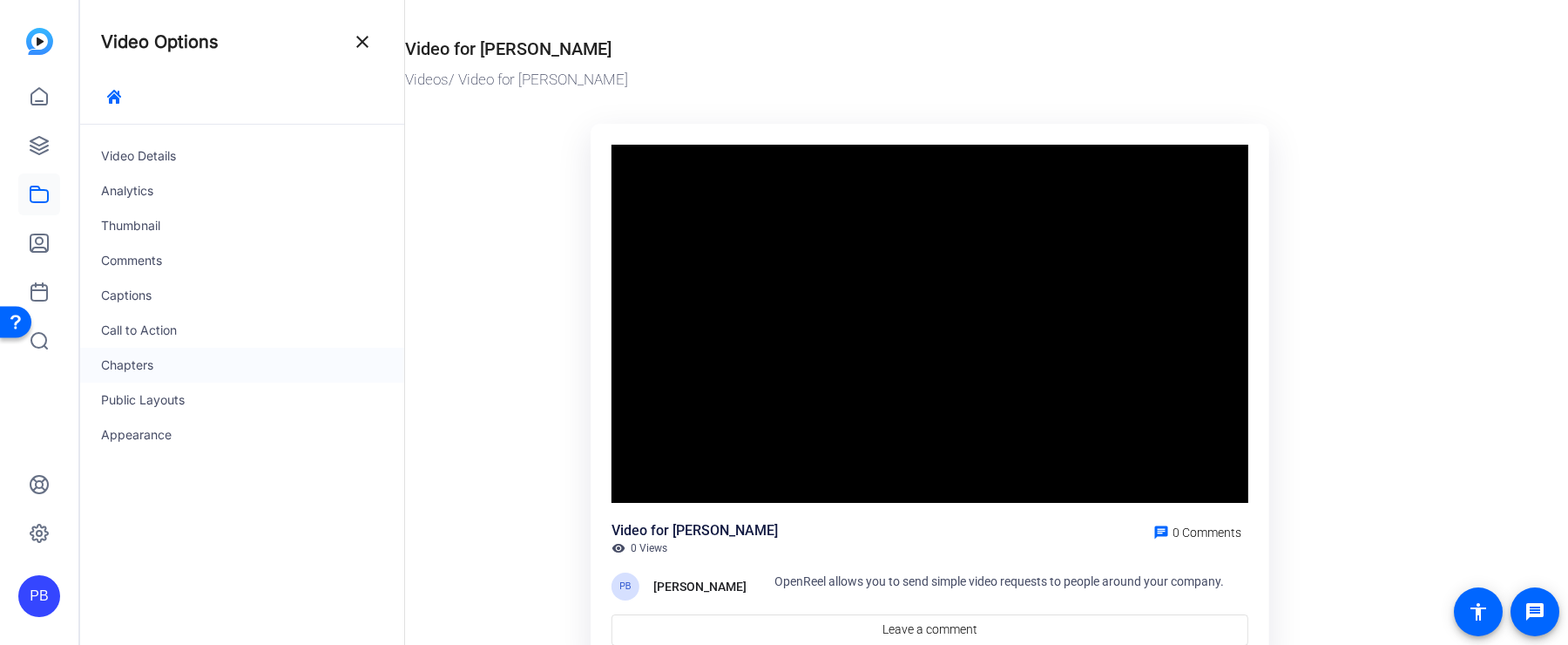
click at [216, 362] on div "Chapters" at bounding box center [241, 365] width 324 height 34
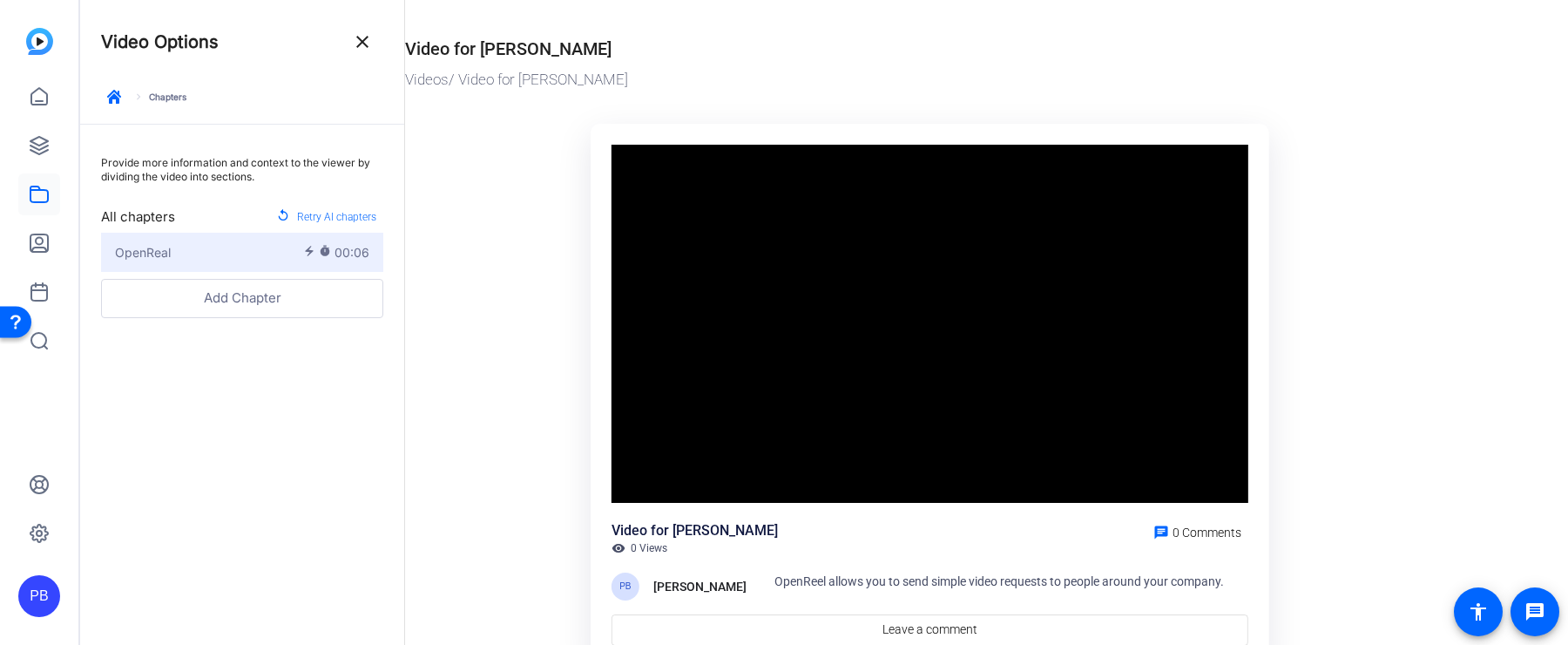
click at [345, 244] on span "00:06" at bounding box center [352, 252] width 34 height 18
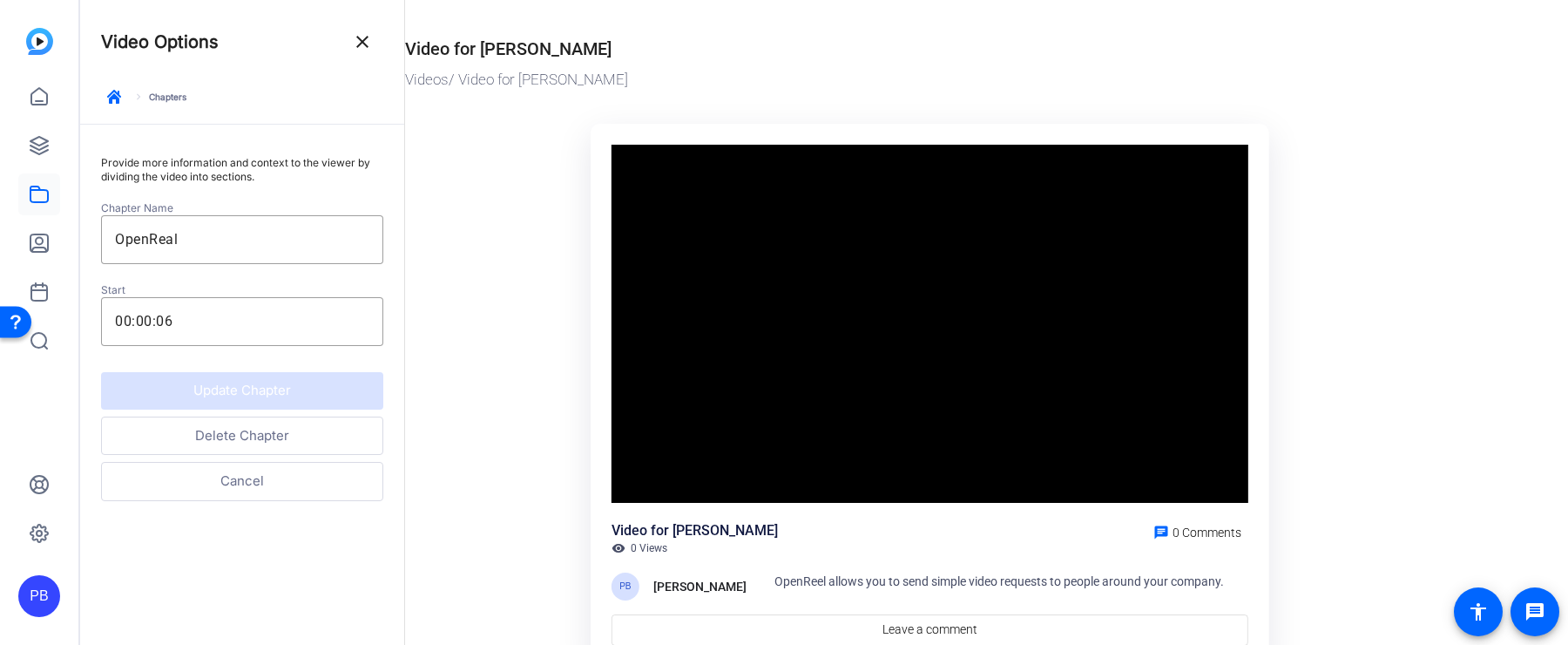
click at [279, 435] on button "Delete Chapter" at bounding box center [241, 435] width 282 height 39
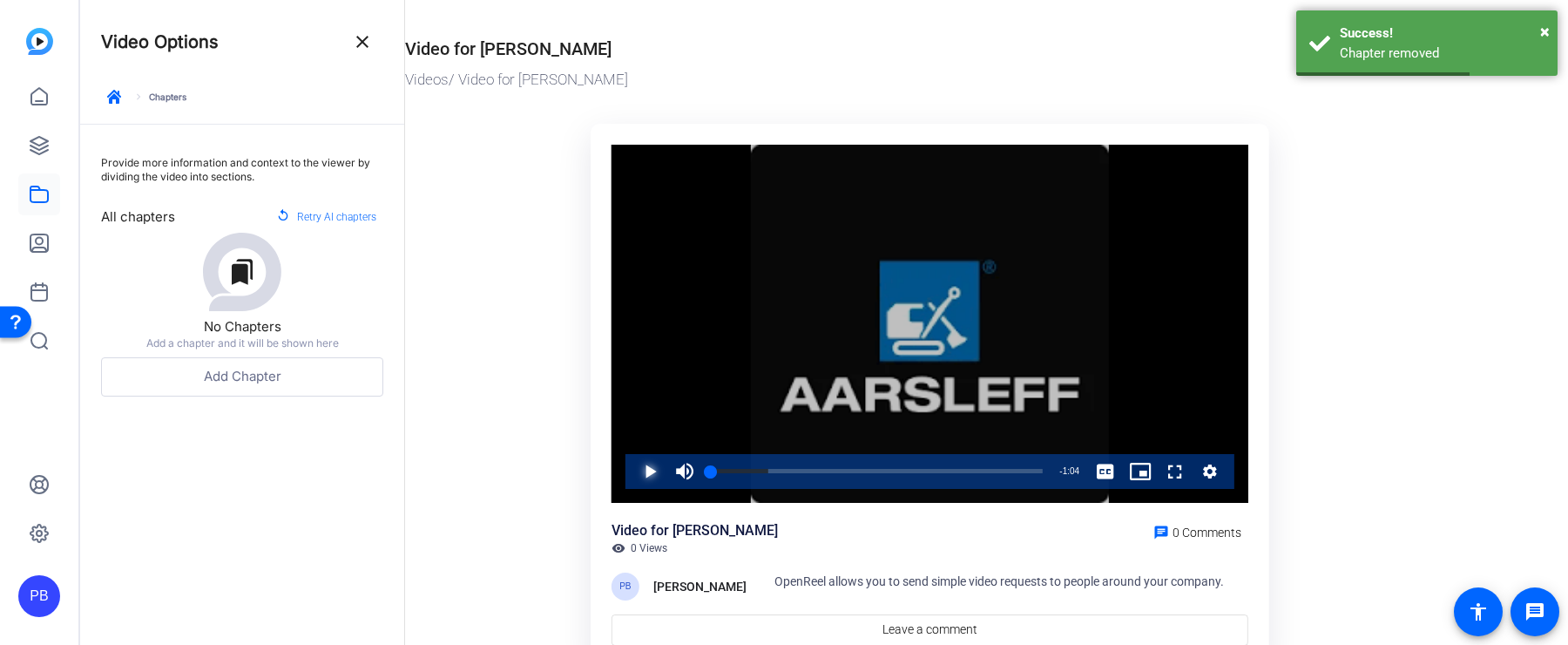
click at [632, 477] on span "Video Player" at bounding box center [632, 471] width 0 height 34
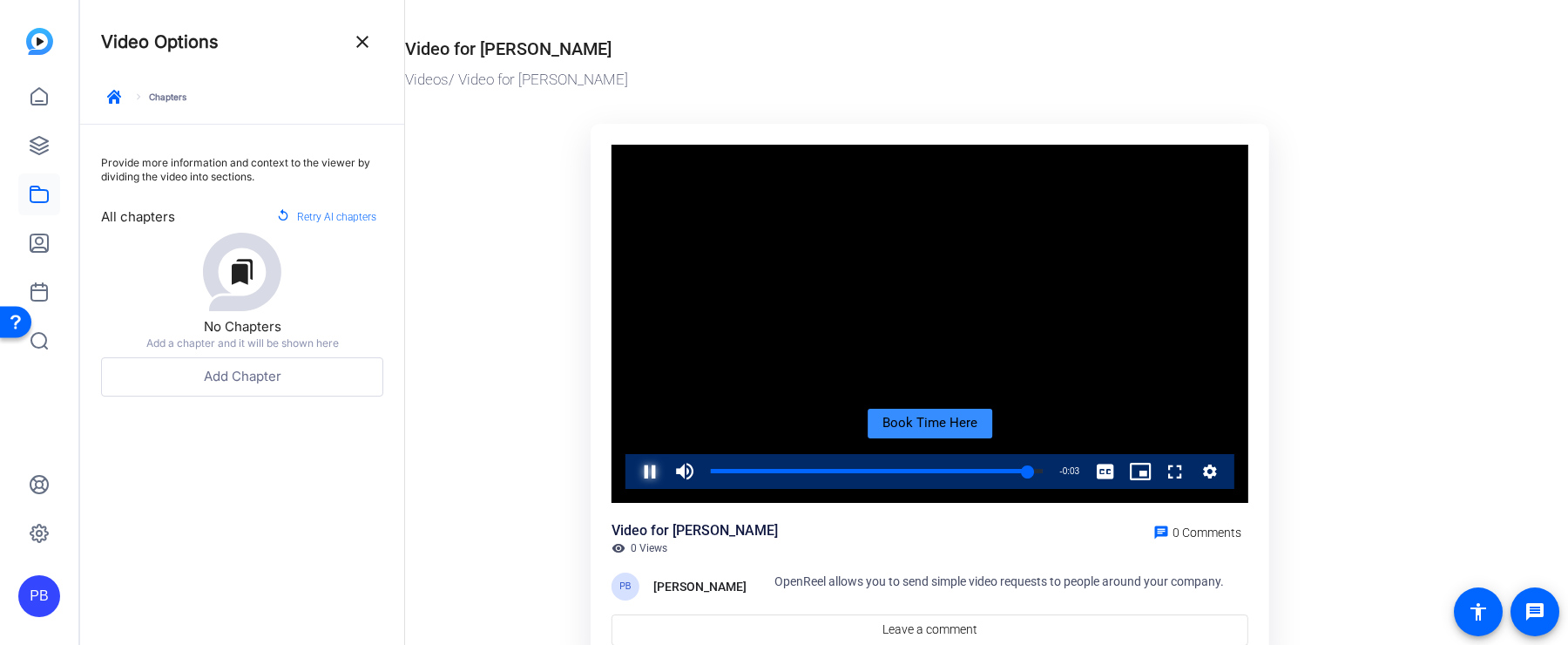
click at [632, 472] on span "Video Player" at bounding box center [632, 471] width 0 height 34
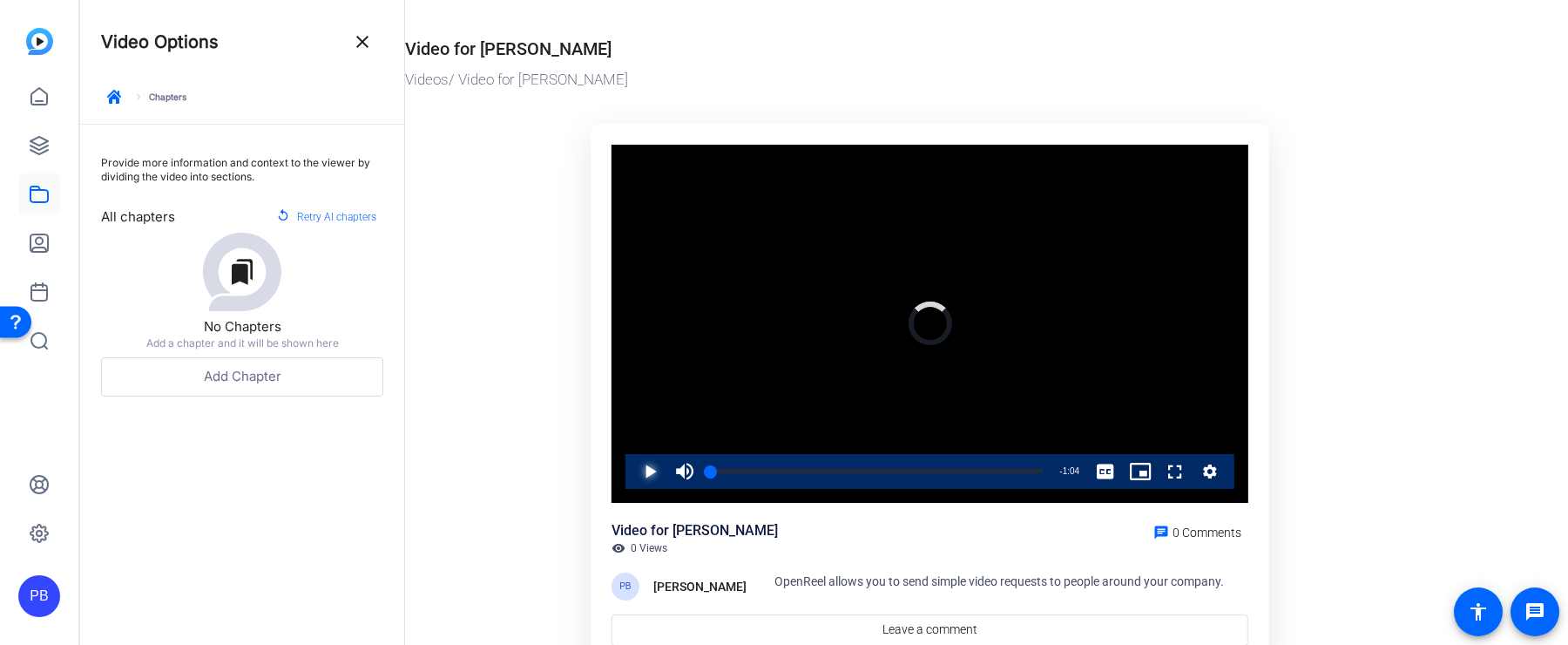
drag, startPoint x: 1033, startPoint y: 472, endPoint x: 676, endPoint y: 469, distance: 357.0
click at [676, 469] on div "Play Mute 100% Current Time 0:00 / Duration 1:04 Loaded : 100.00% 0:00 0:00 Str…" at bounding box center [929, 471] width 609 height 34
click at [677, 472] on span "Video Player" at bounding box center [685, 471] width 34 height 34
click at [632, 473] on span "Video Player" at bounding box center [632, 471] width 0 height 34
click at [632, 471] on span "Video Player" at bounding box center [632, 471] width 0 height 34
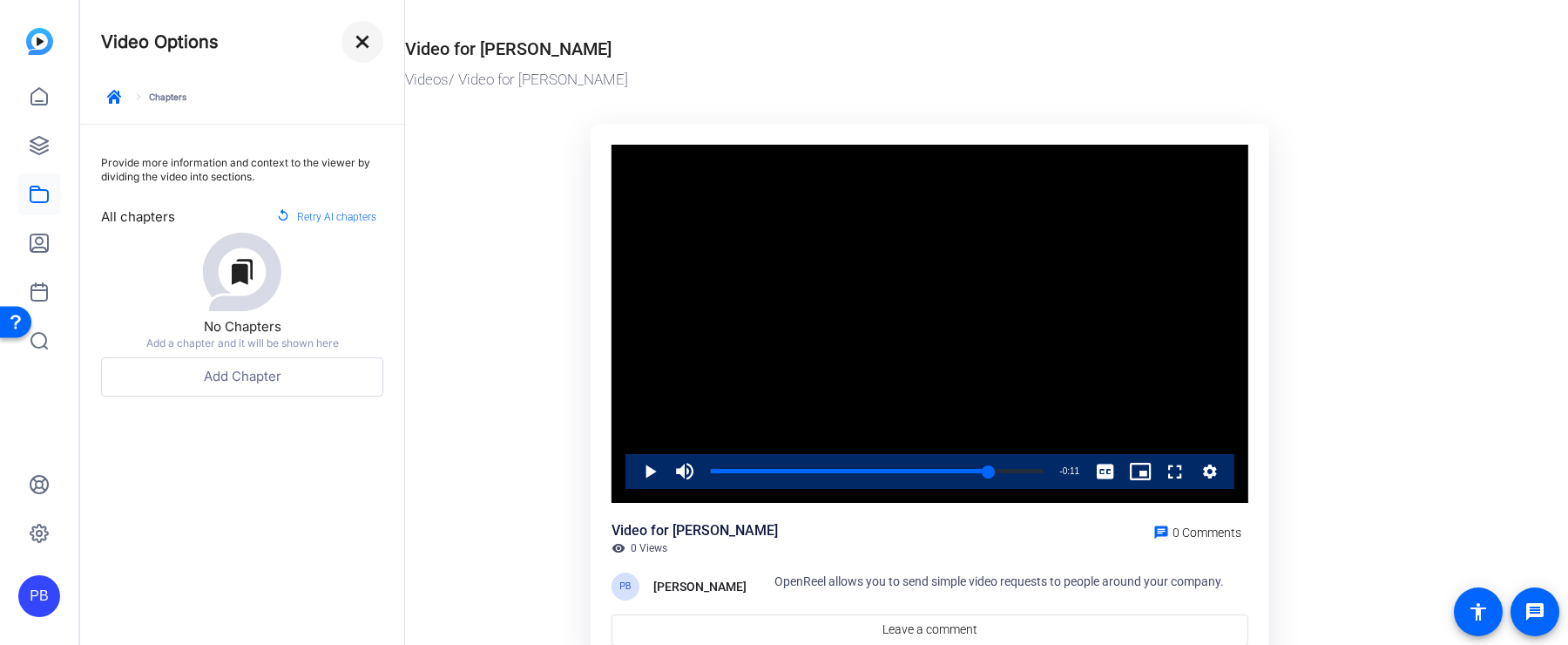
click at [362, 38] on mat-icon "close" at bounding box center [362, 42] width 21 height 21
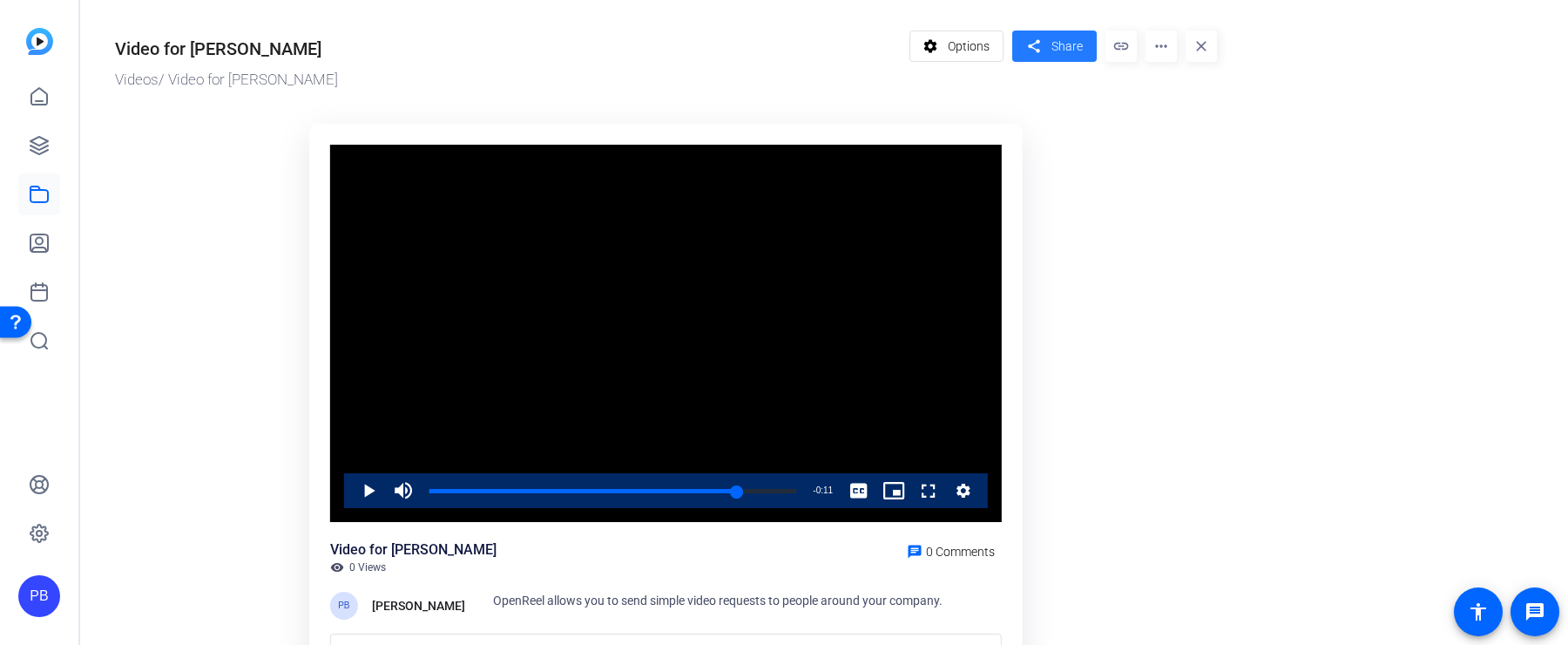
click at [1073, 47] on span "Share" at bounding box center [1067, 46] width 32 height 18
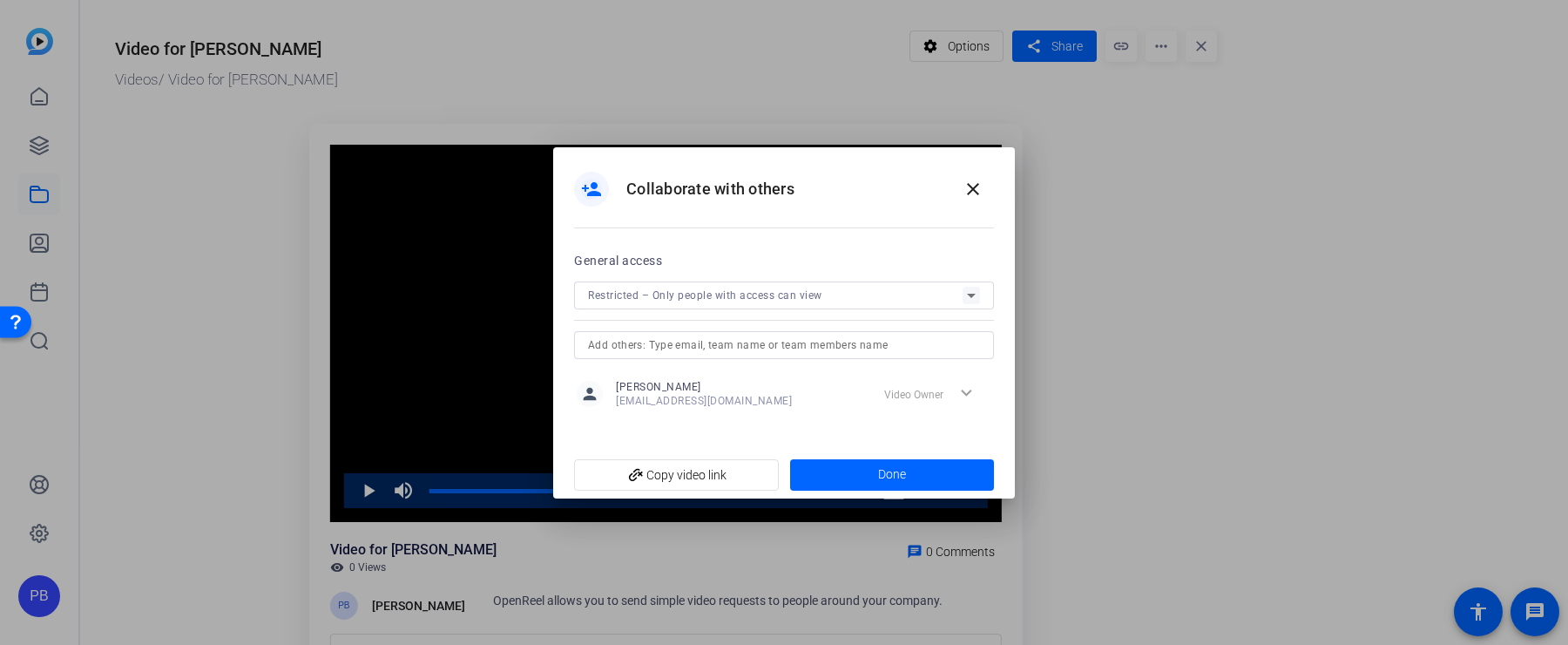
click at [746, 304] on div "Restricted – Only people with access can view" at bounding box center [775, 295] width 375 height 22
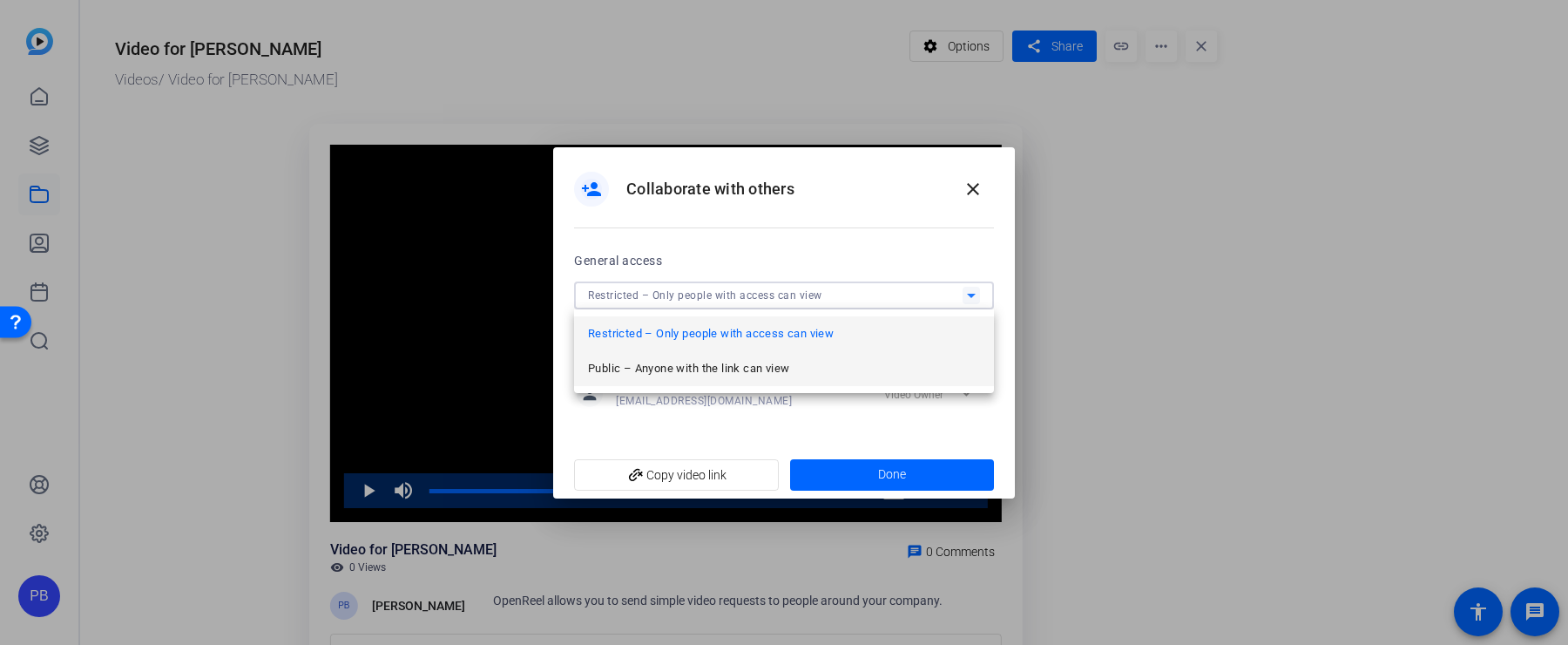
click at [720, 351] on mat-option "Public – Anyone with the link can view" at bounding box center [784, 368] width 420 height 34
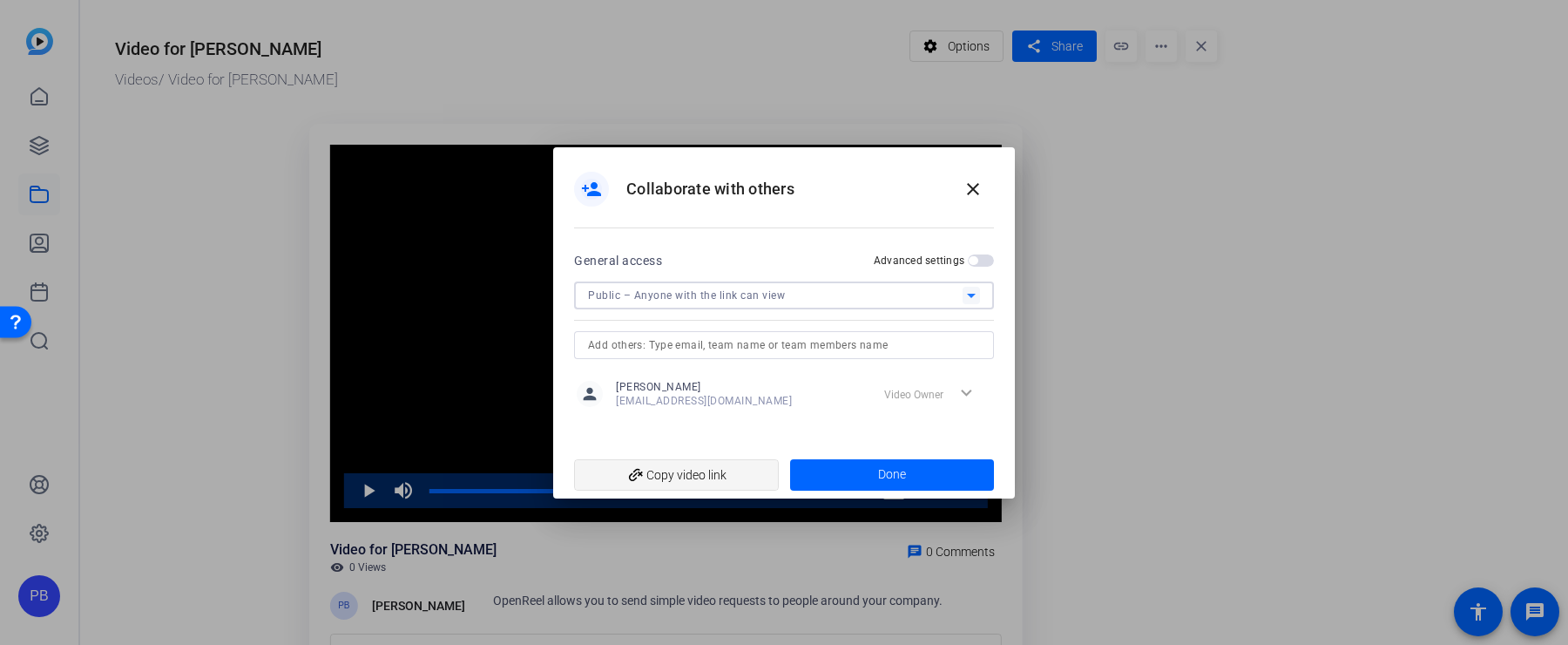
click at [710, 474] on span "add_link Copy video link" at bounding box center [676, 474] width 177 height 33
click at [854, 465] on span at bounding box center [893, 474] width 205 height 42
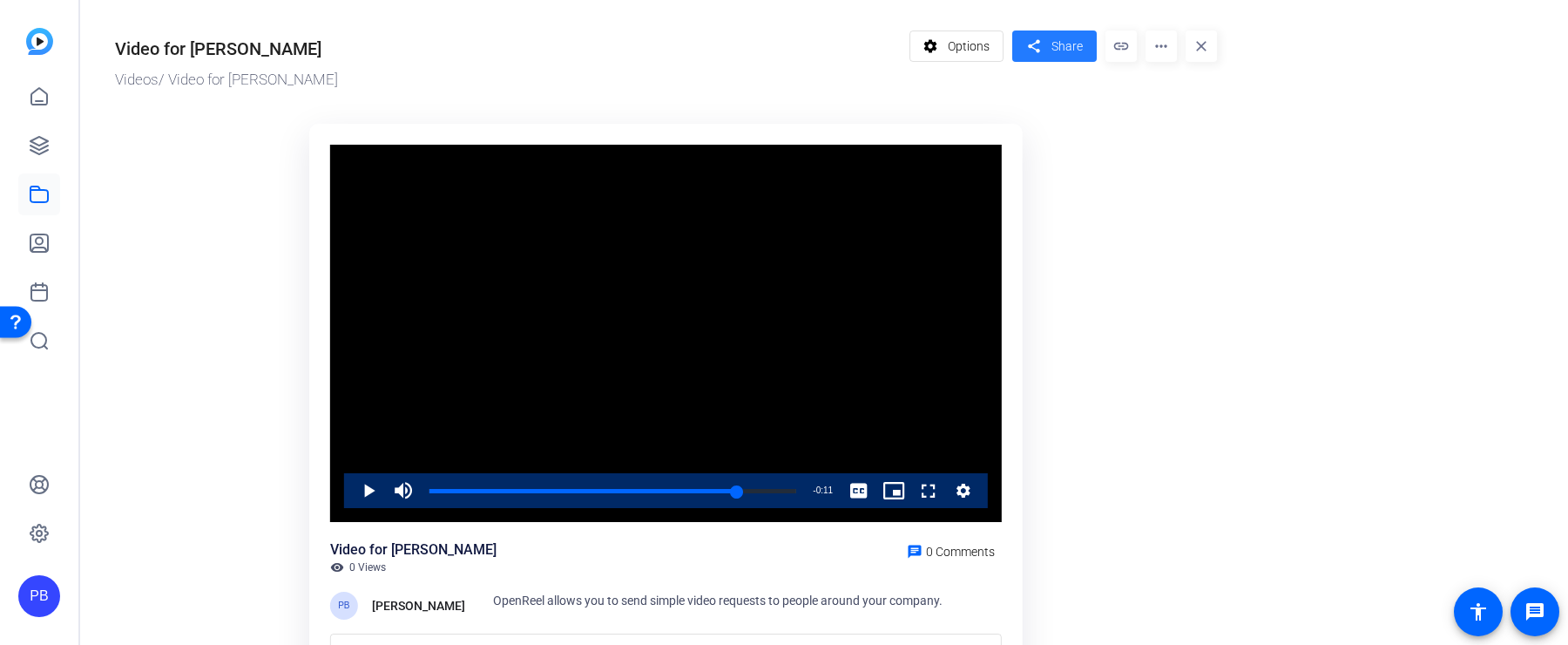
click at [1059, 53] on span "Share" at bounding box center [1067, 46] width 32 height 18
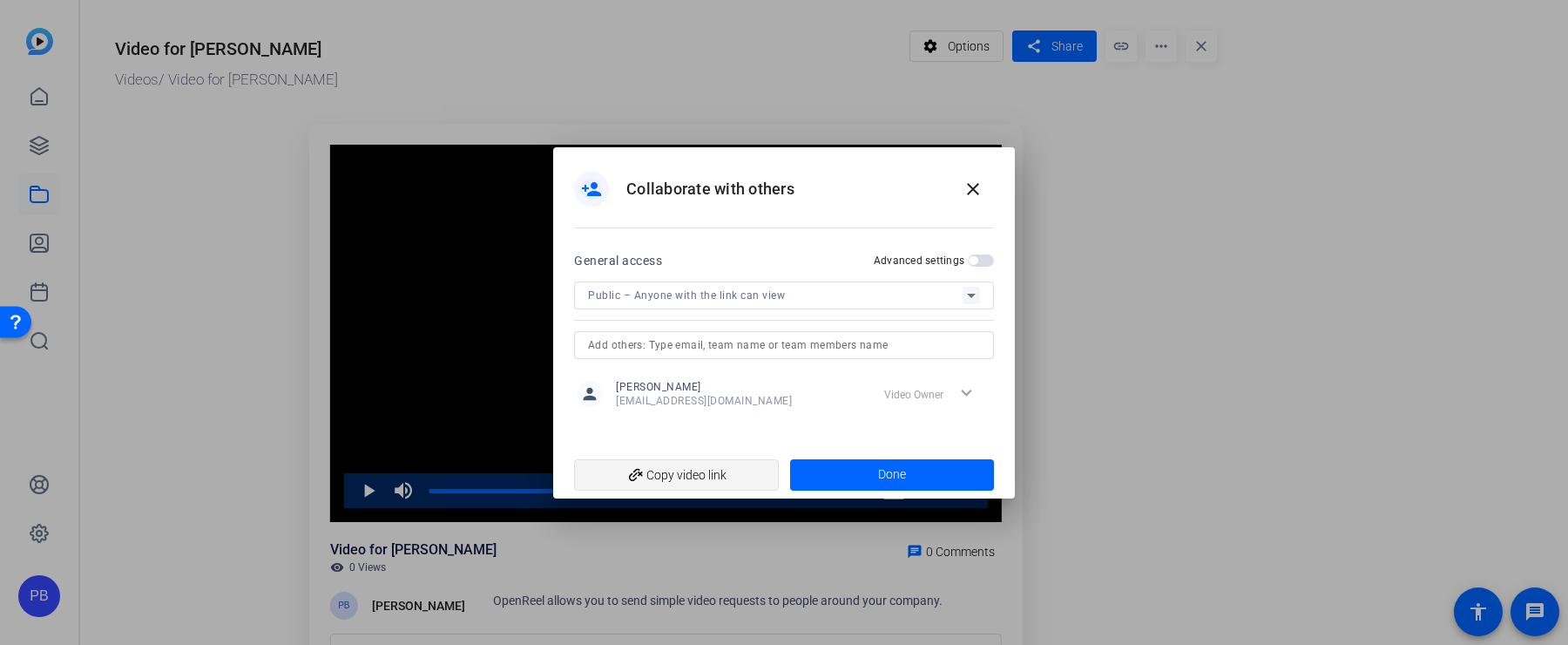
click at [744, 468] on span "add_link Copy video link" at bounding box center [676, 474] width 177 height 33
